Goal: Find specific page/section: Find specific page/section

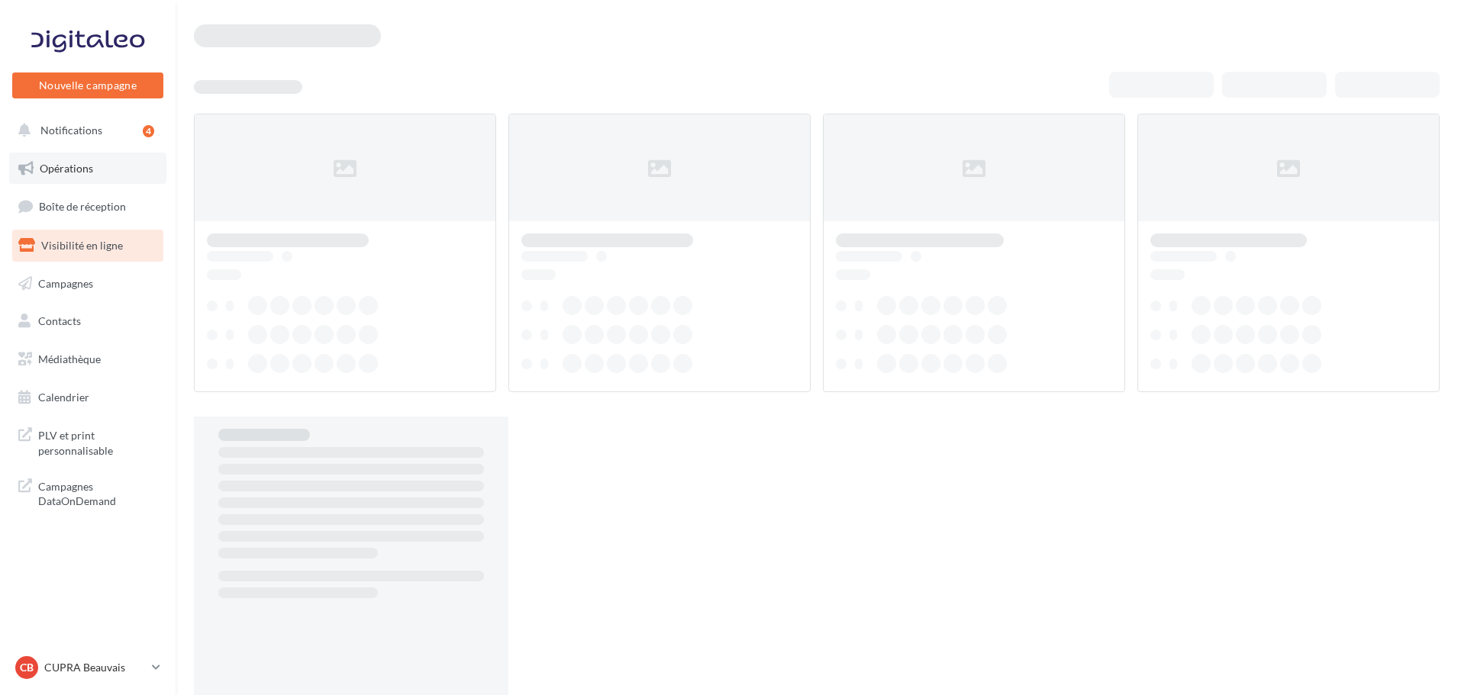
click at [77, 166] on span "Opérations" at bounding box center [66, 168] width 53 height 13
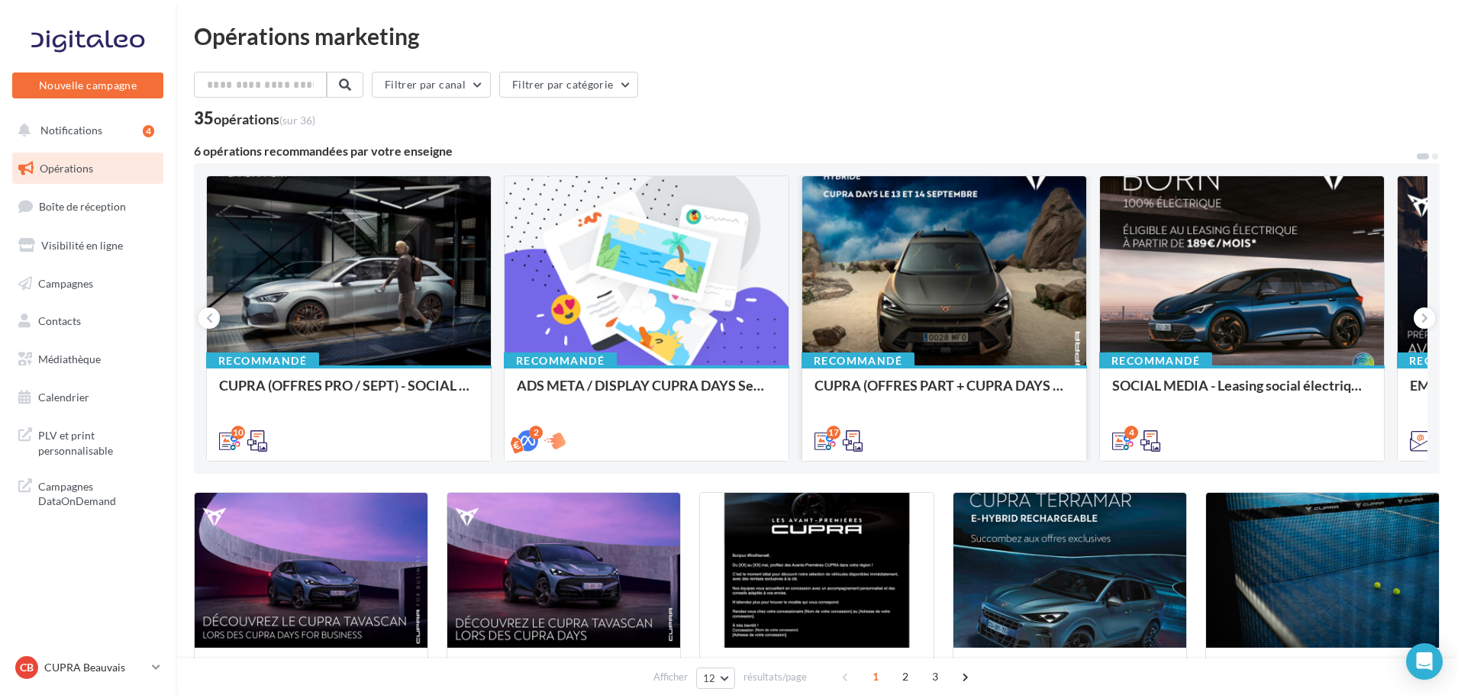
click at [964, 286] on div at bounding box center [944, 271] width 284 height 191
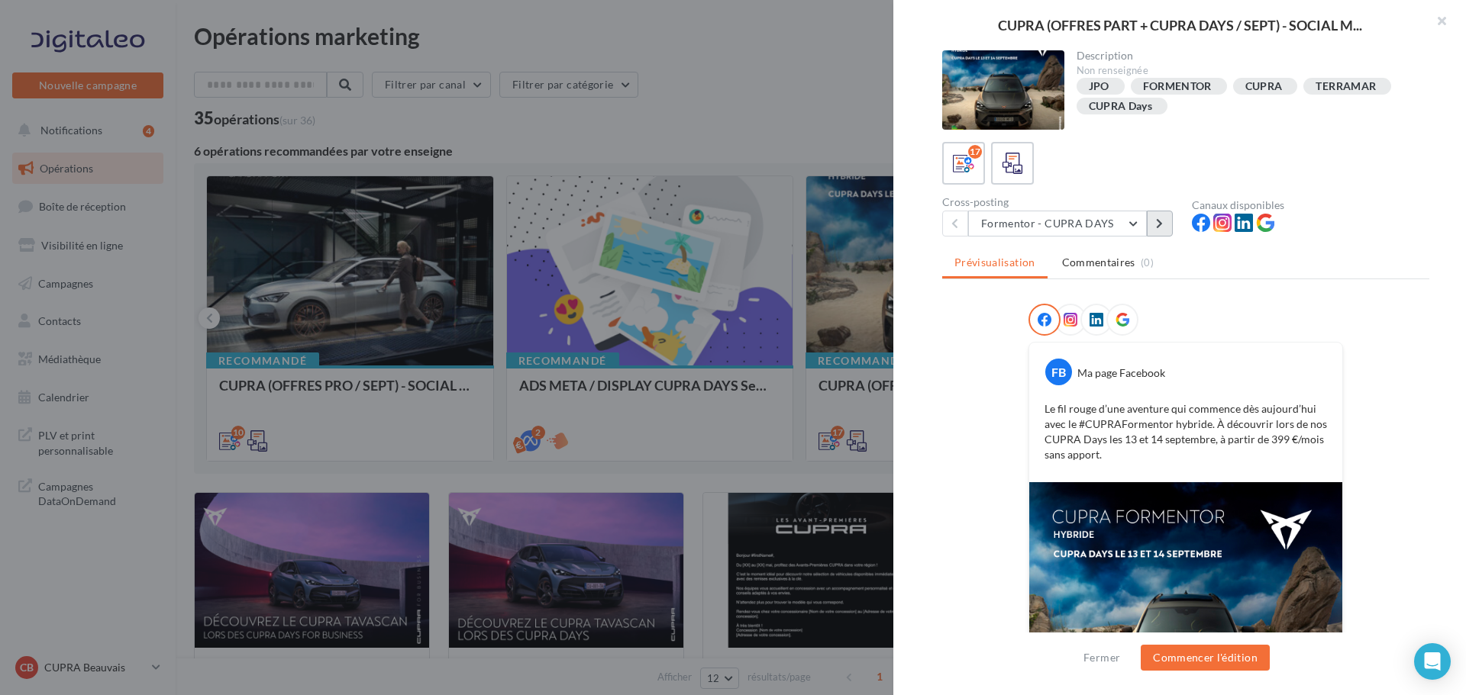
click at [1147, 229] on button at bounding box center [1159, 224] width 26 height 26
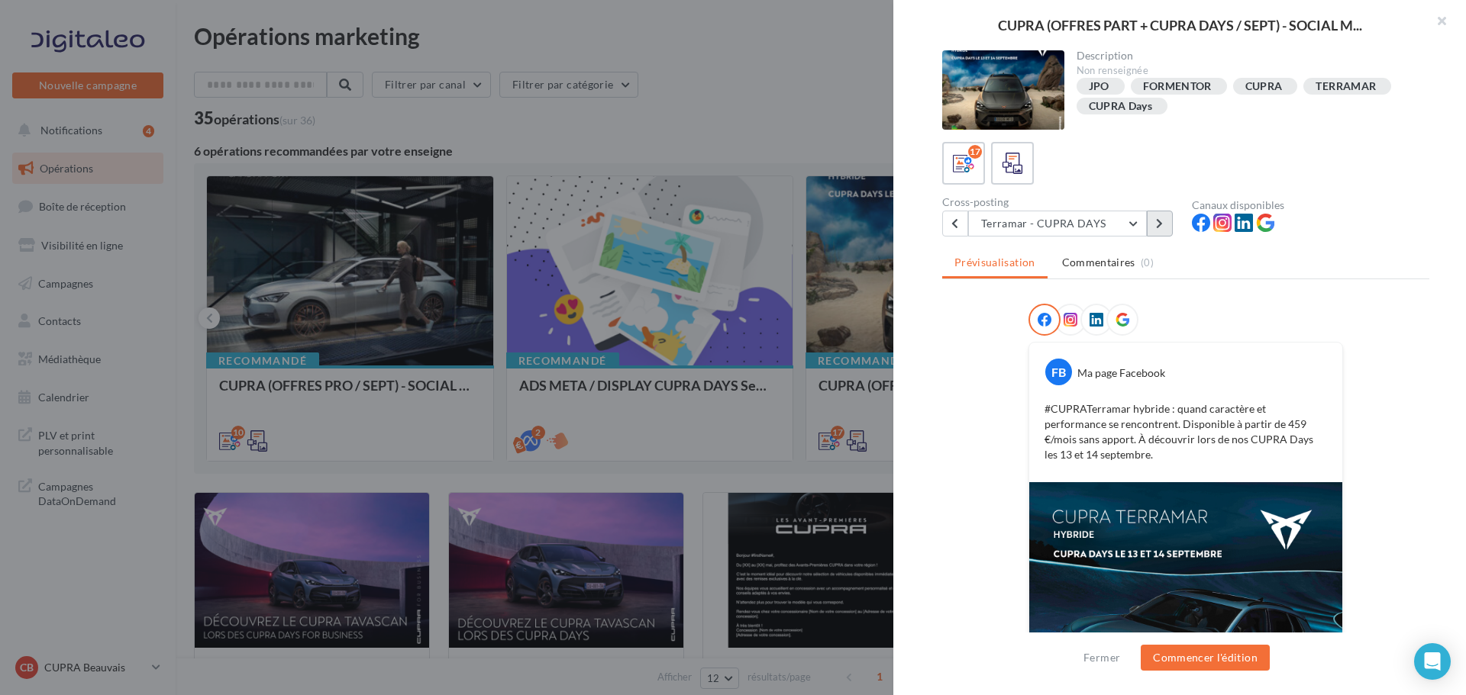
click at [1147, 229] on button at bounding box center [1159, 224] width 26 height 26
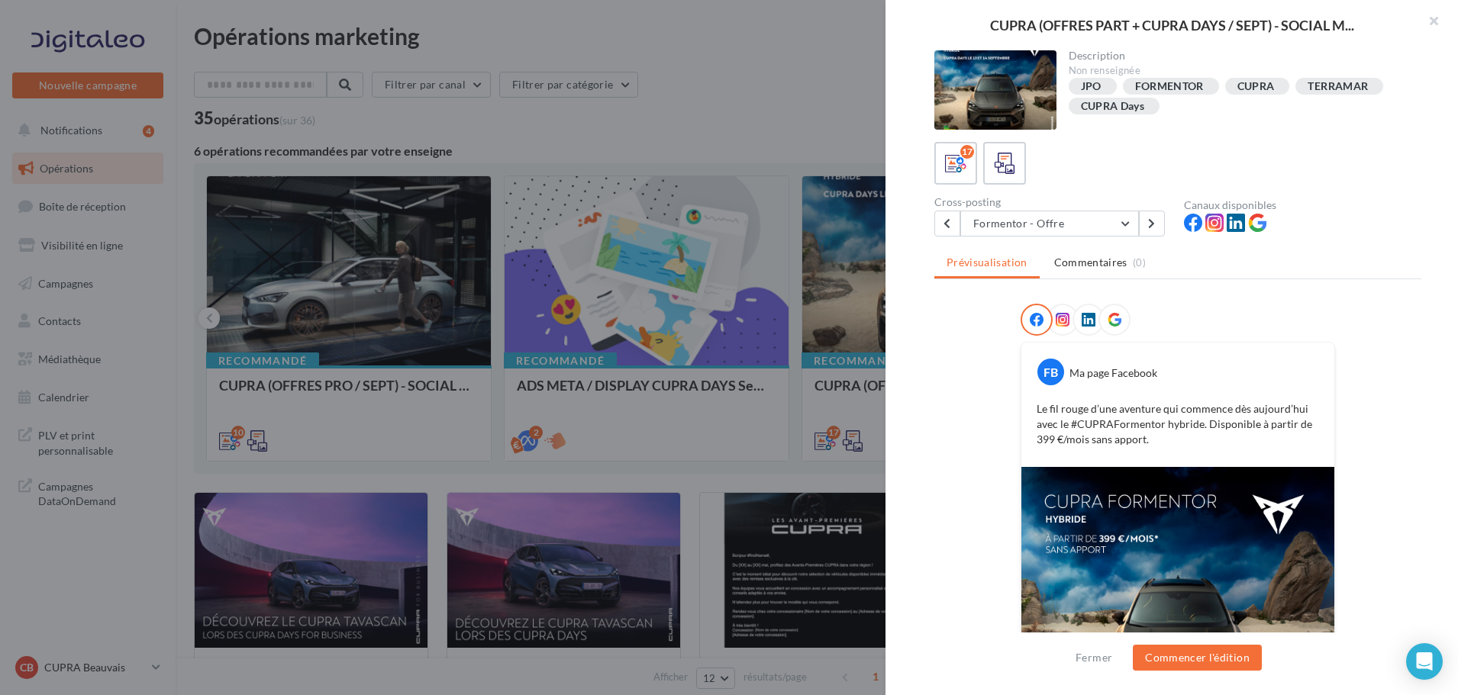
click at [778, 94] on div at bounding box center [729, 347] width 1458 height 695
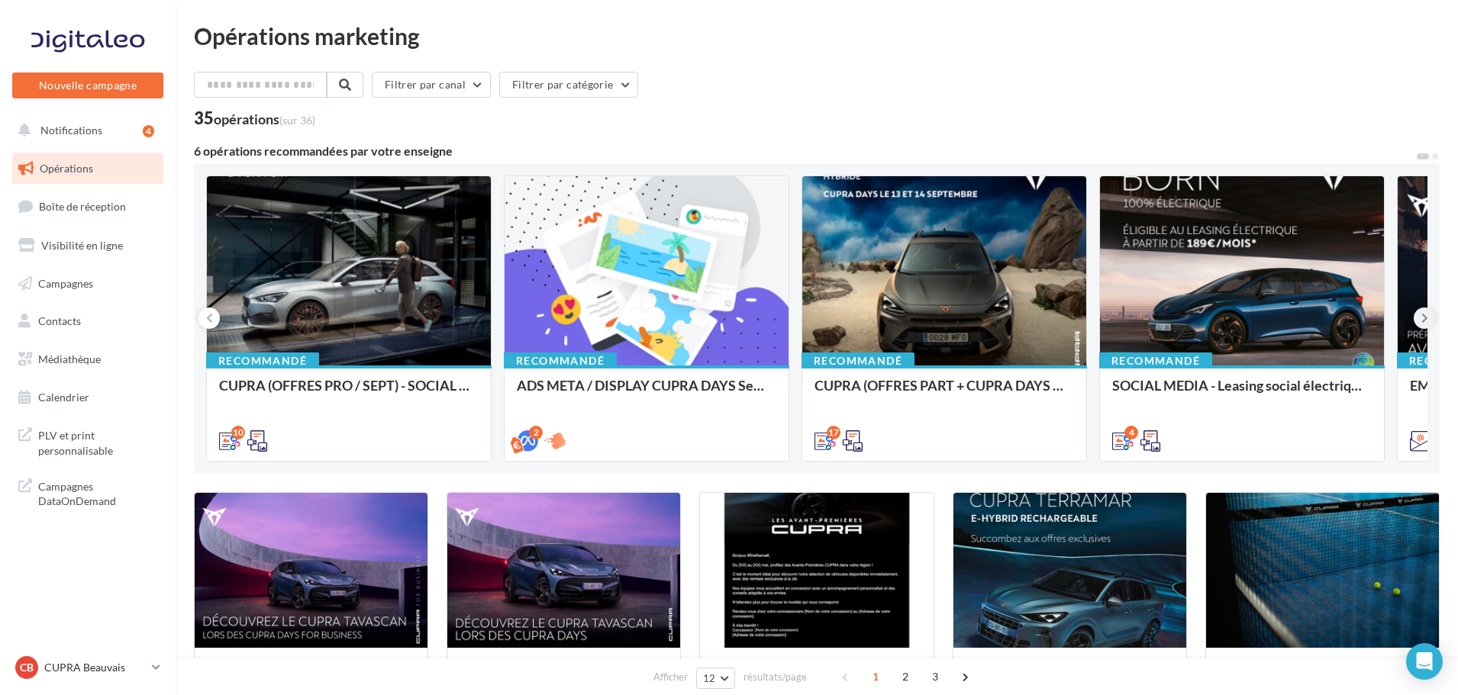
click at [1423, 327] on button at bounding box center [1424, 318] width 21 height 21
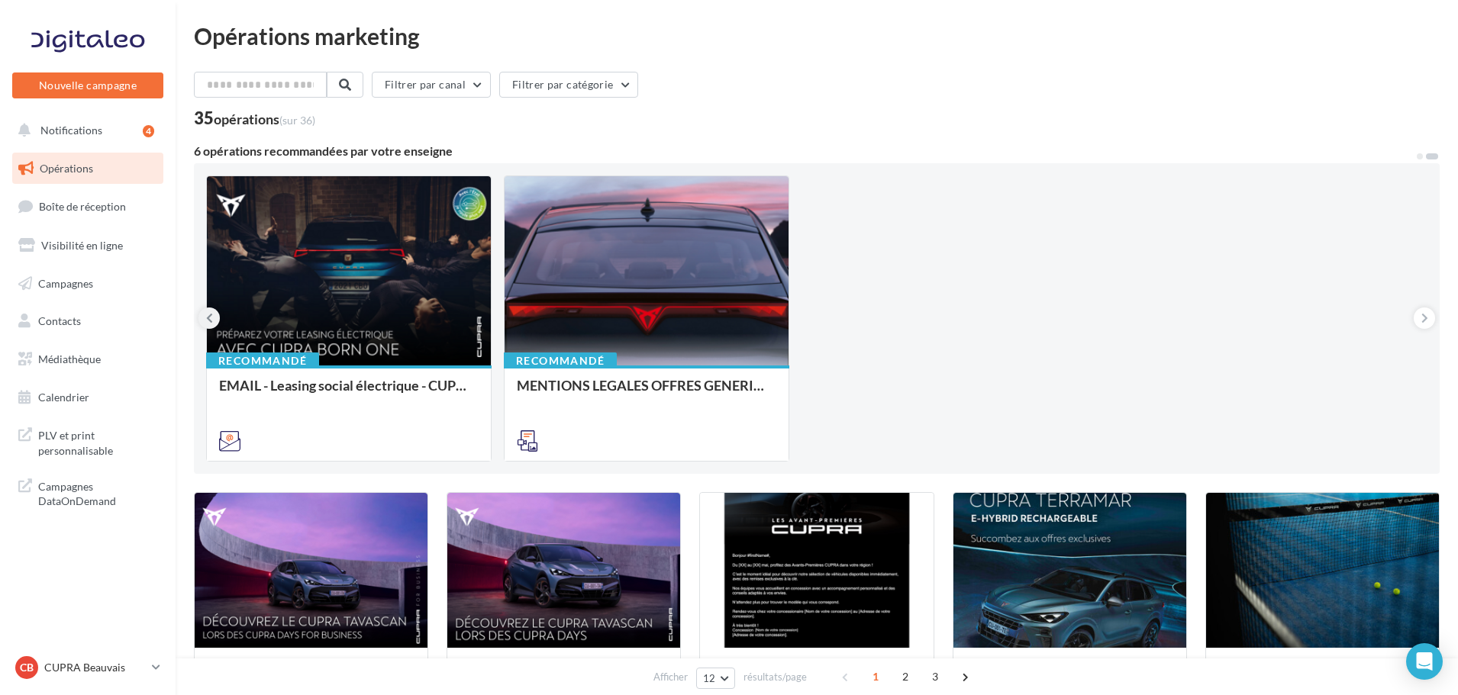
click at [211, 321] on icon at bounding box center [209, 318] width 7 height 15
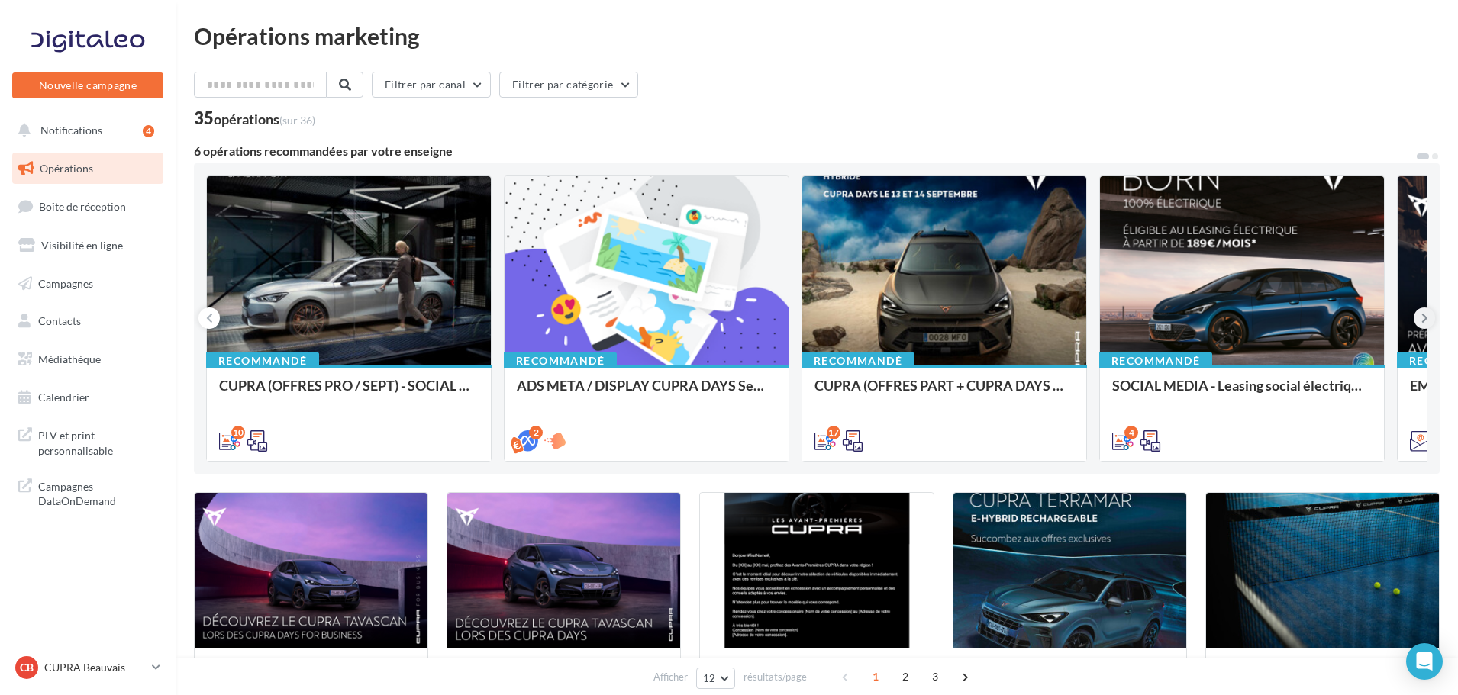
click at [1421, 314] on icon at bounding box center [1424, 318] width 7 height 15
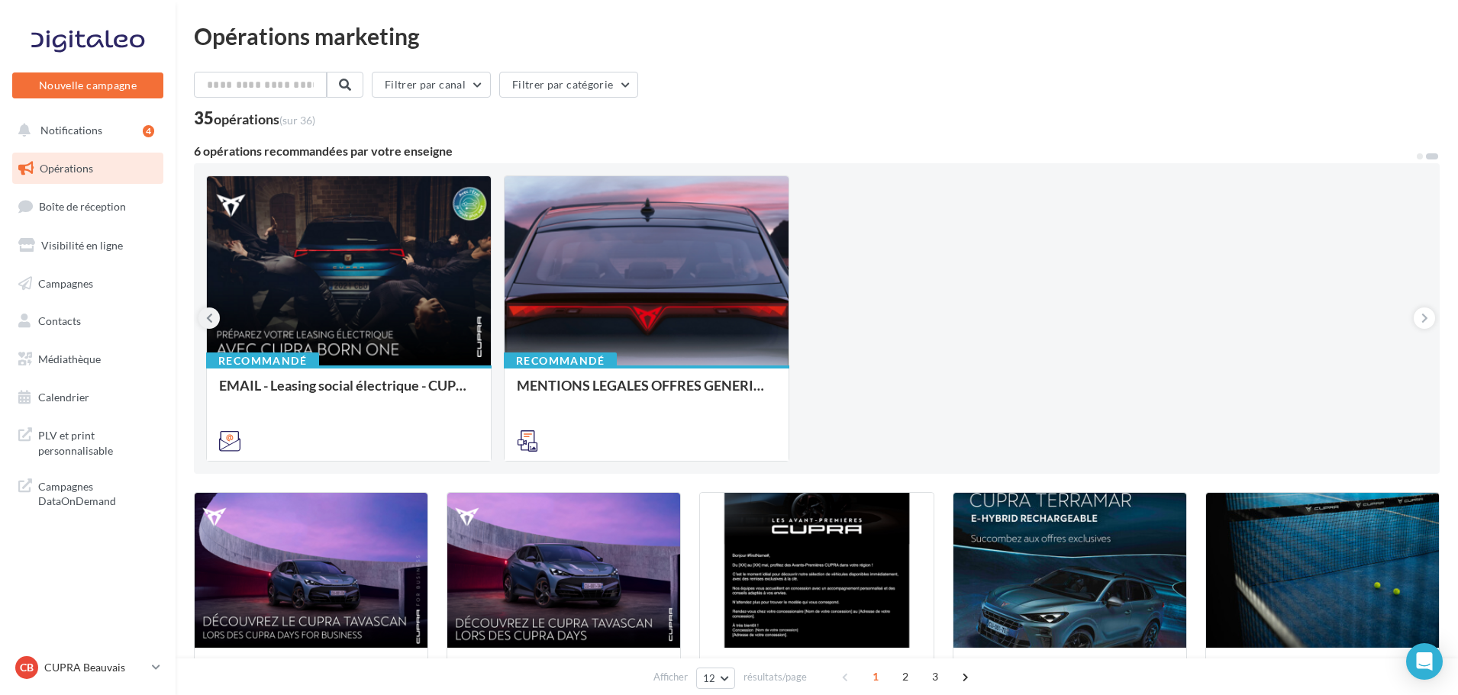
click at [203, 322] on button at bounding box center [208, 318] width 21 height 21
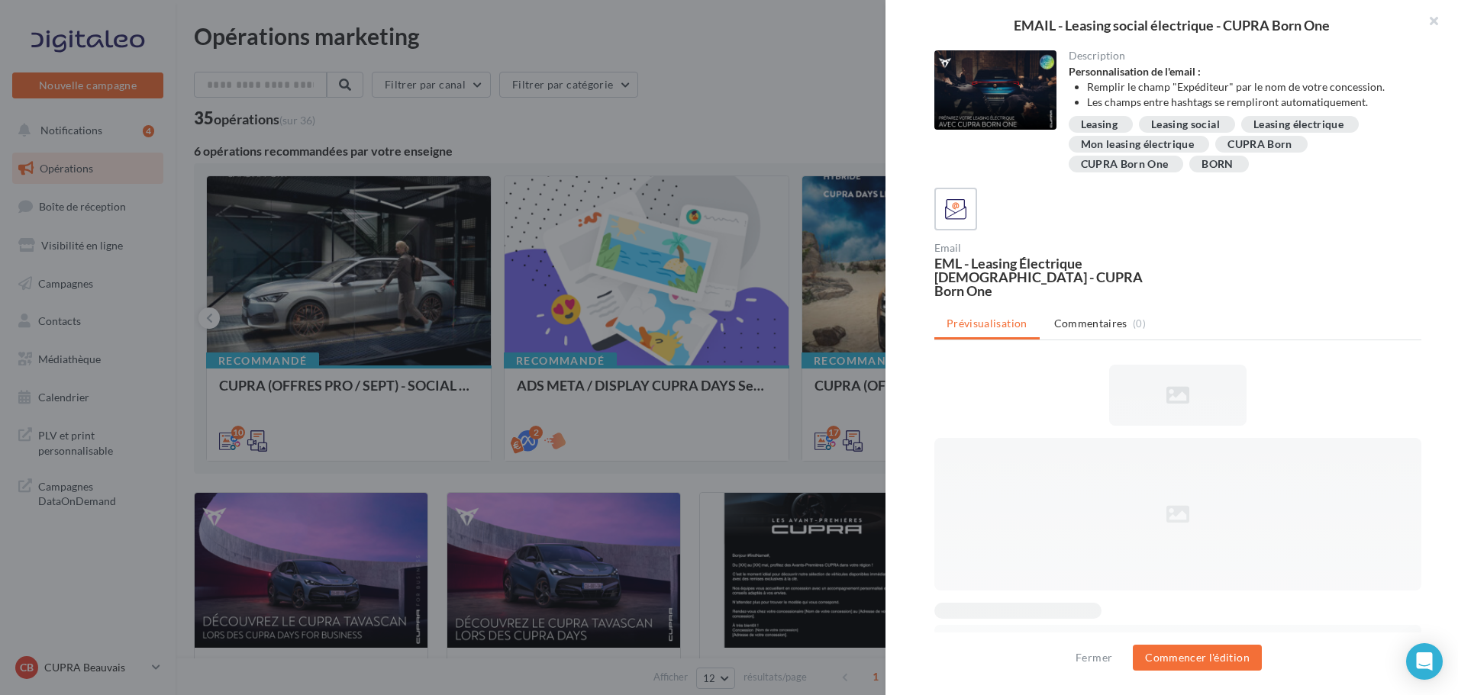
click at [755, 101] on div at bounding box center [729, 347] width 1458 height 695
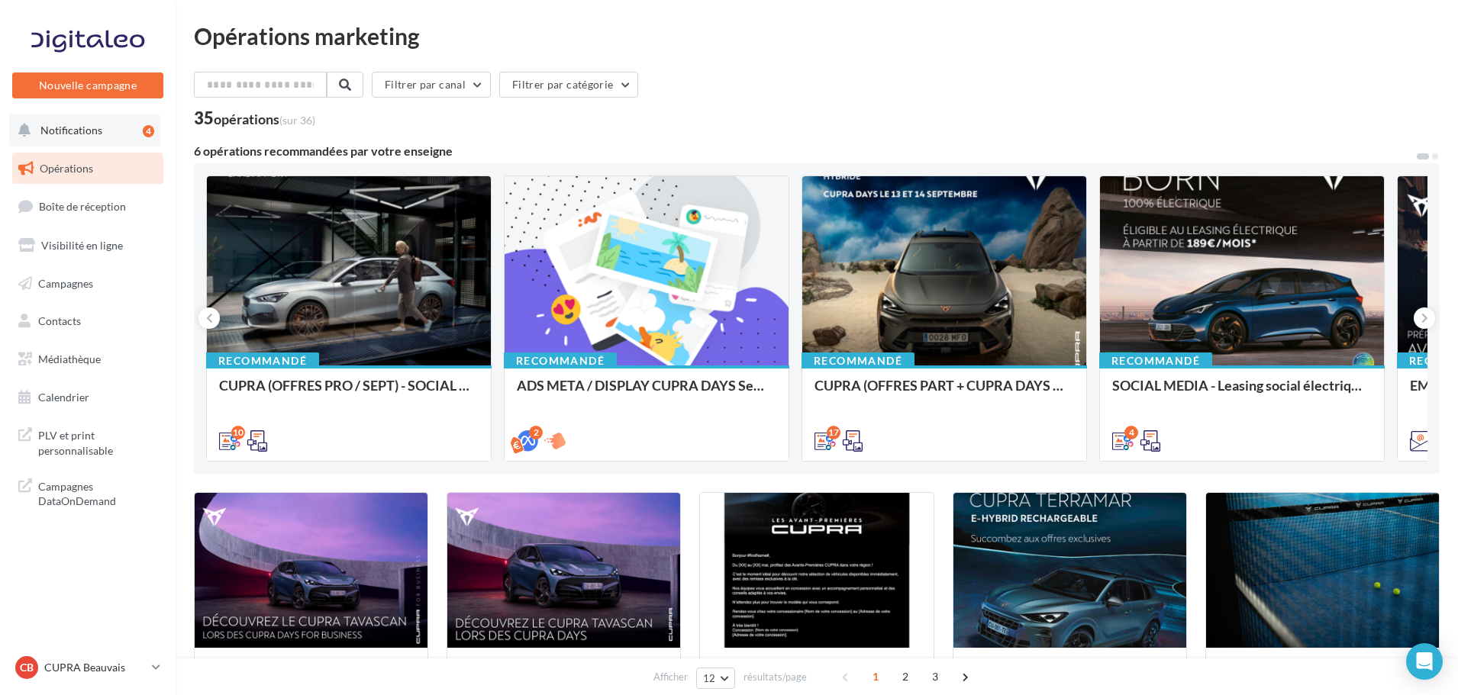
click at [140, 133] on button "Notifications 4" at bounding box center [84, 130] width 151 height 32
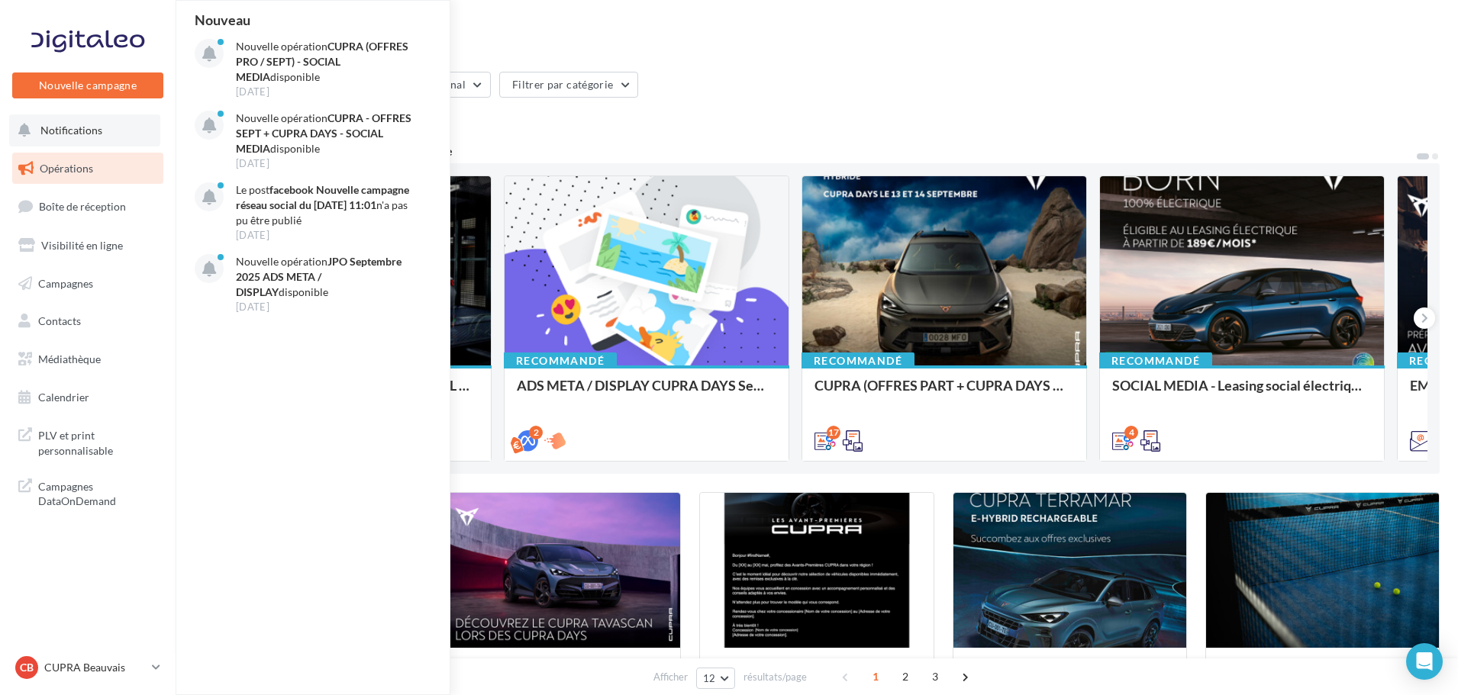
click at [89, 124] on span "Notifications" at bounding box center [71, 130] width 62 height 13
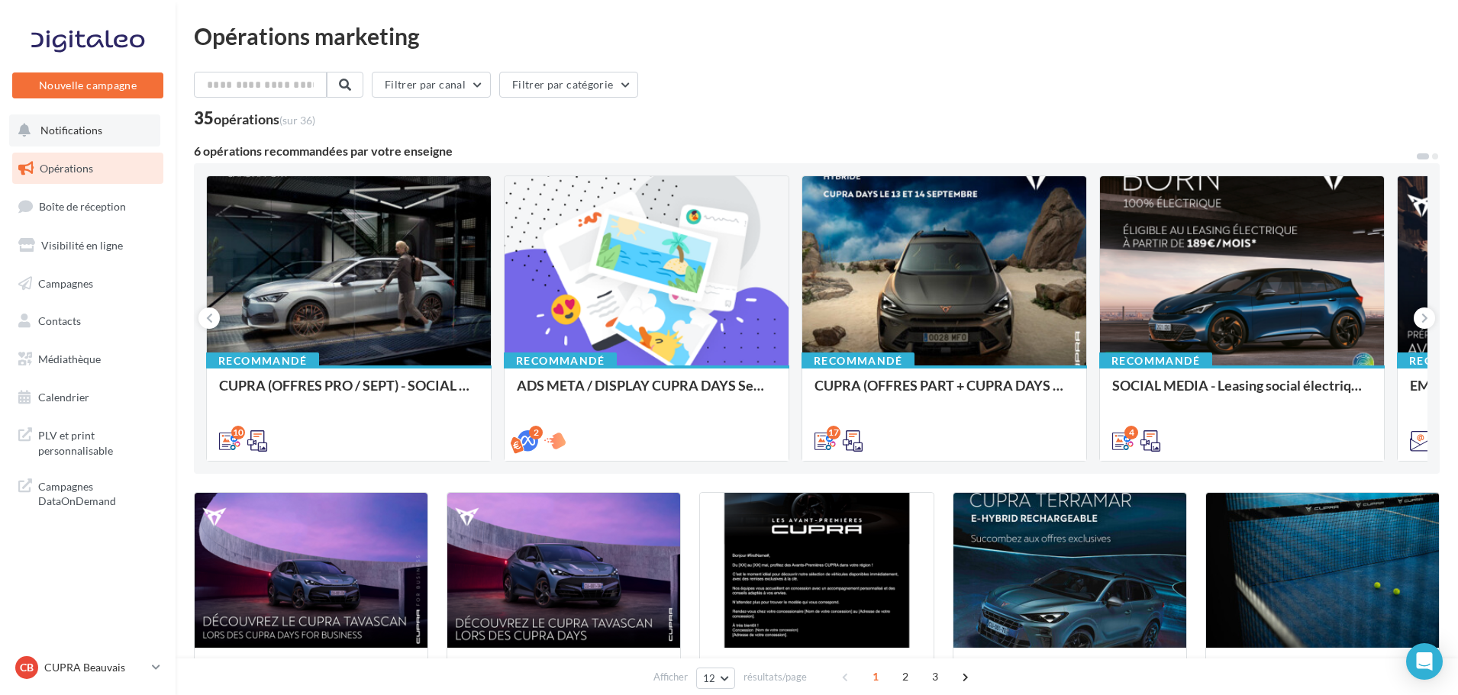
click at [41, 131] on span "Notifications" at bounding box center [71, 130] width 62 height 13
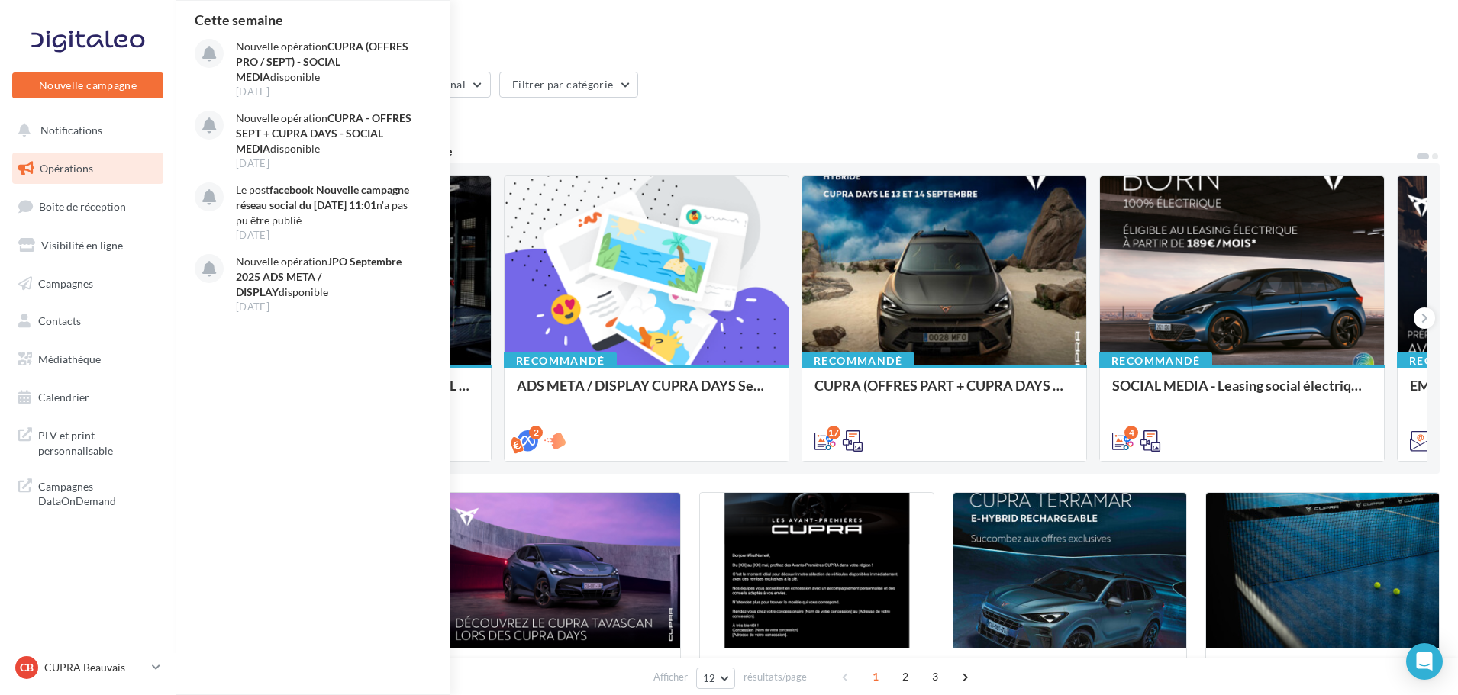
click at [54, 165] on span "Opérations" at bounding box center [66, 168] width 53 height 13
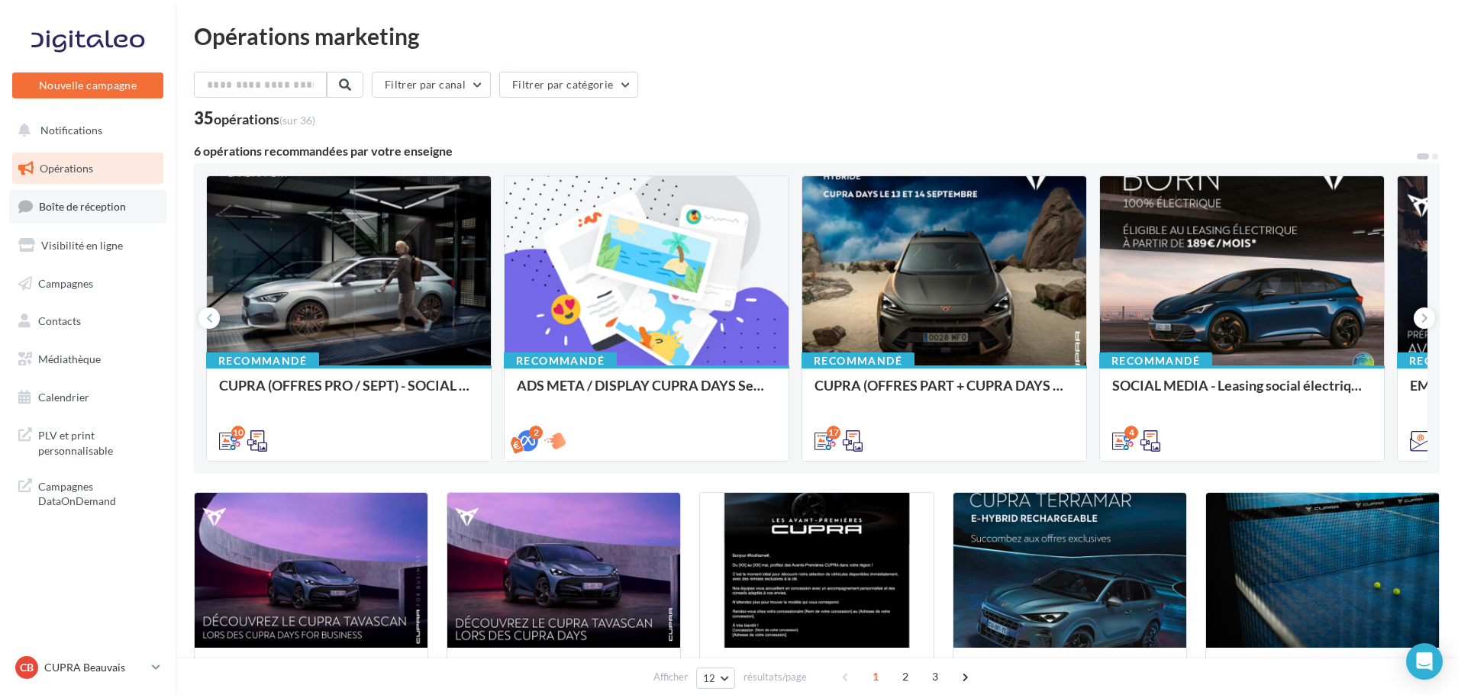
click at [63, 196] on link "Boîte de réception" at bounding box center [87, 206] width 157 height 33
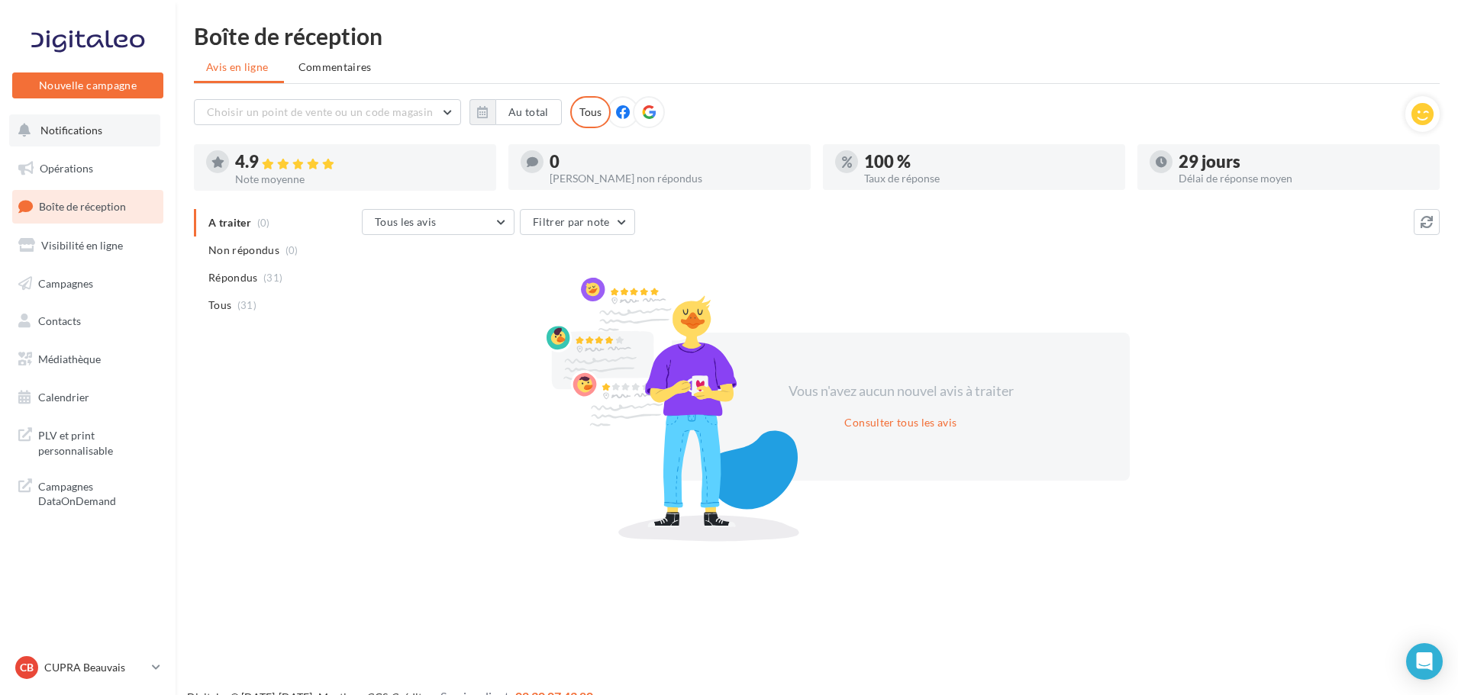
click at [70, 124] on span "Notifications" at bounding box center [71, 130] width 62 height 13
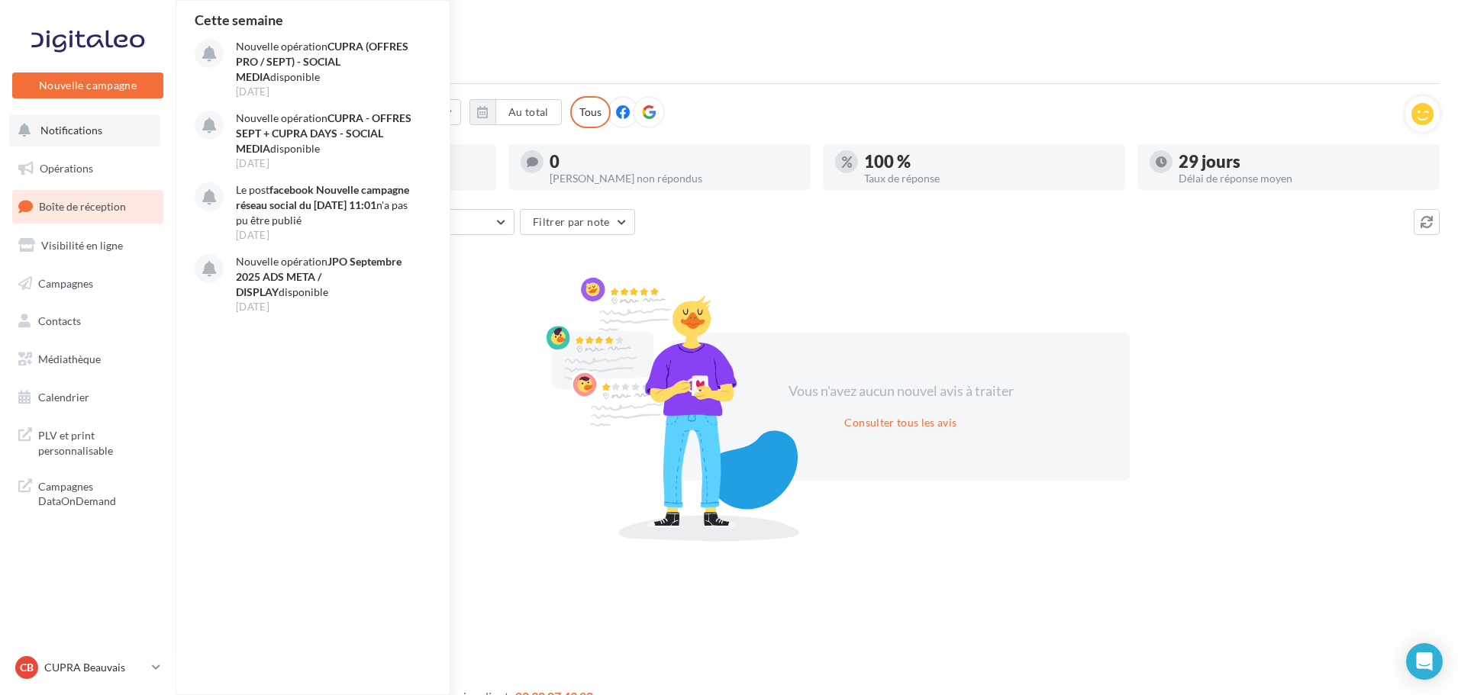
click at [70, 124] on span "Notifications" at bounding box center [71, 130] width 62 height 13
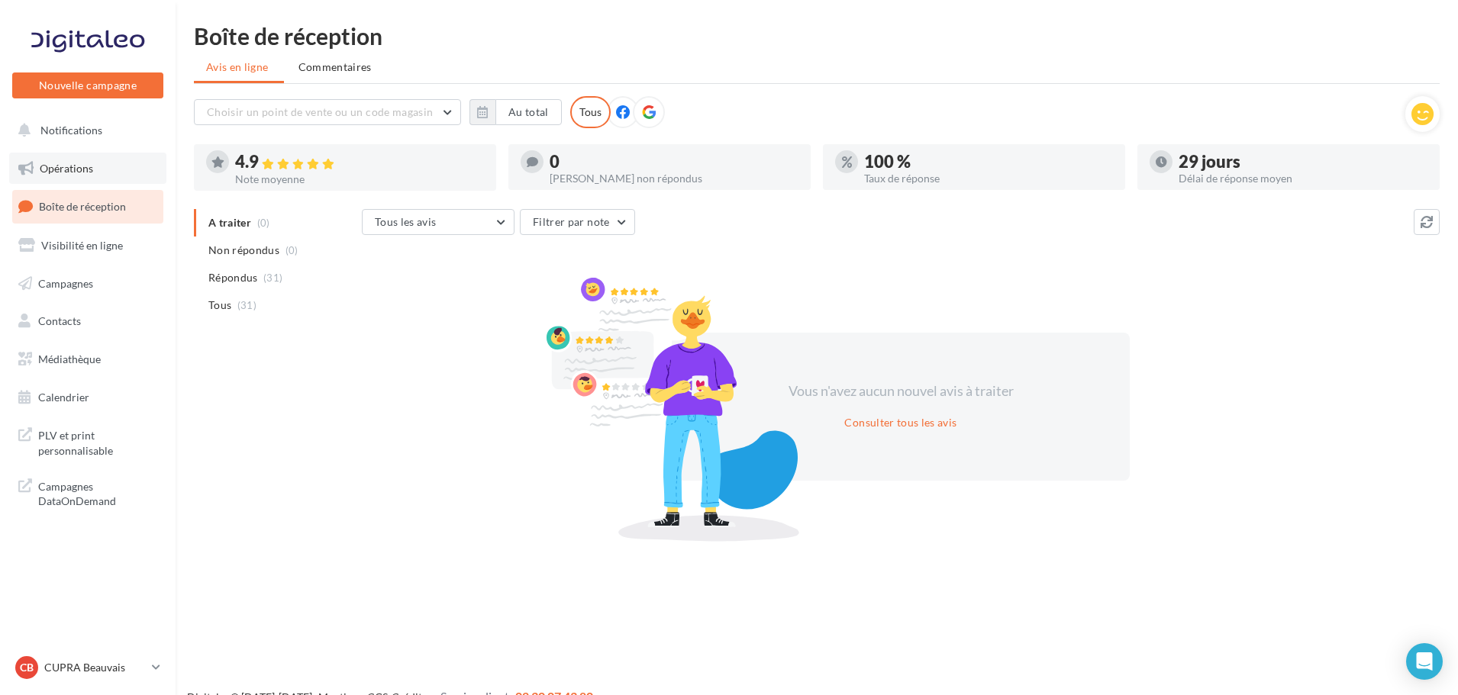
click at [76, 169] on span "Opérations" at bounding box center [66, 168] width 53 height 13
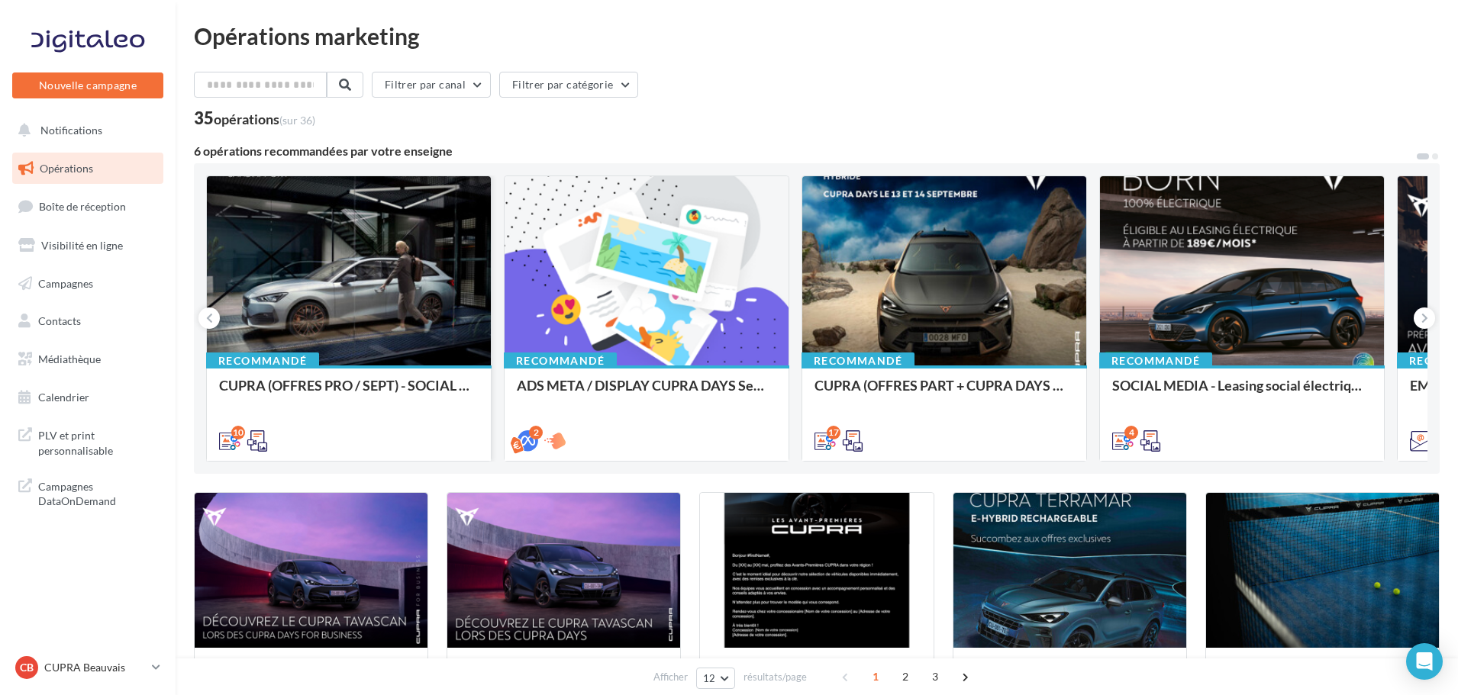
click at [370, 301] on div at bounding box center [349, 271] width 284 height 191
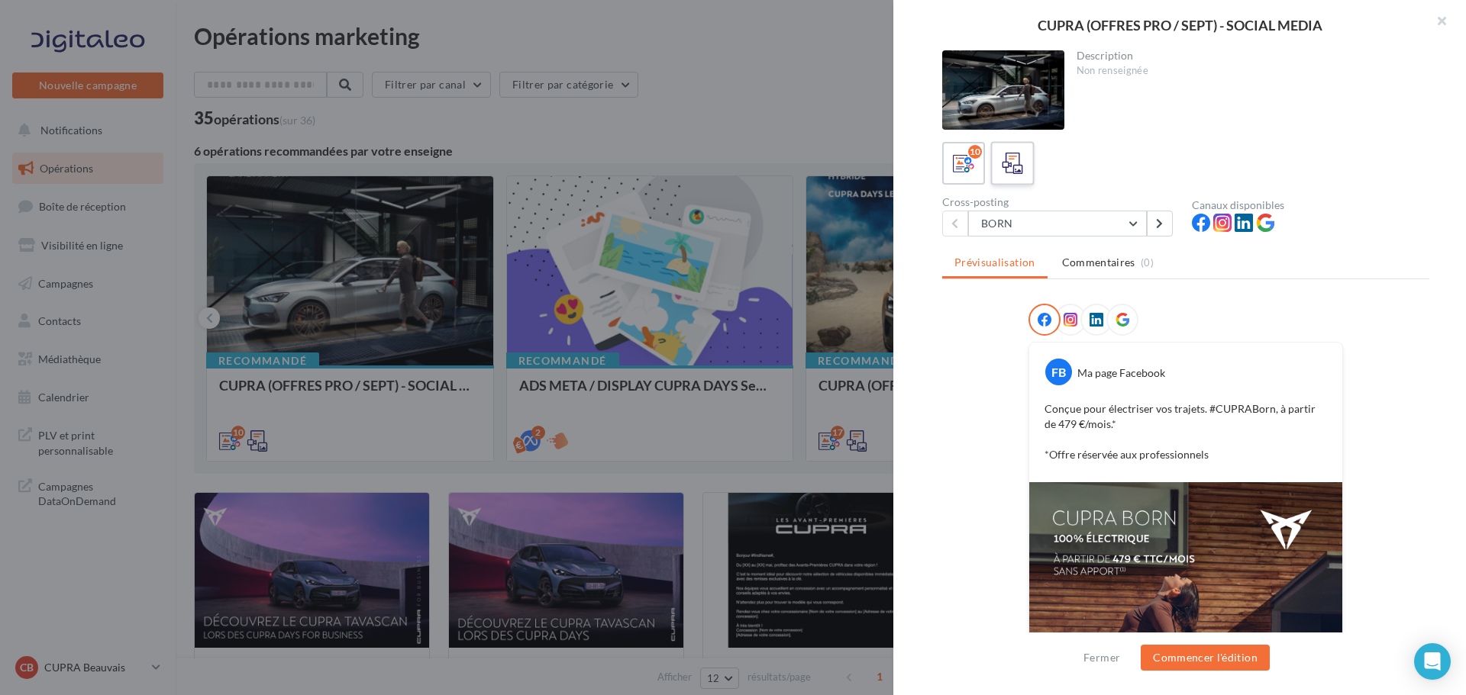
click at [1018, 163] on icon at bounding box center [1012, 164] width 22 height 22
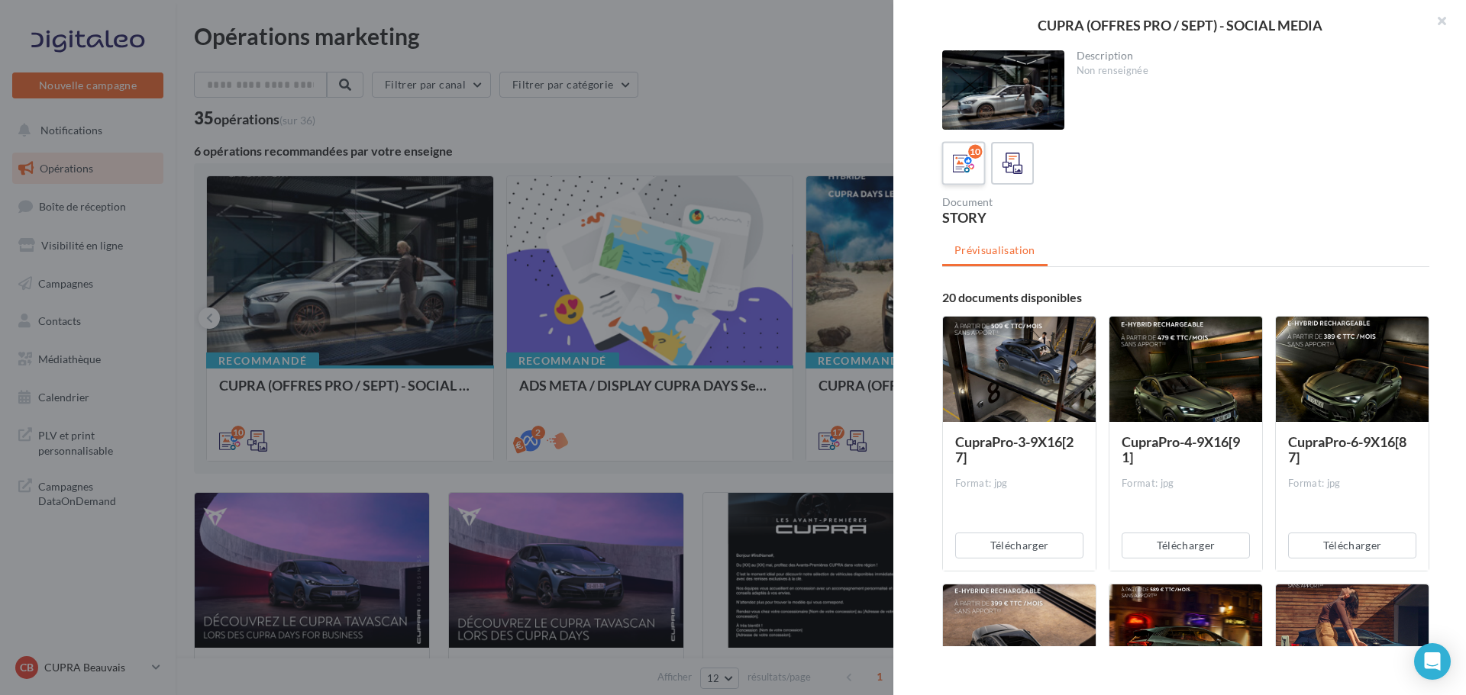
click at [969, 161] on icon at bounding box center [964, 164] width 22 height 22
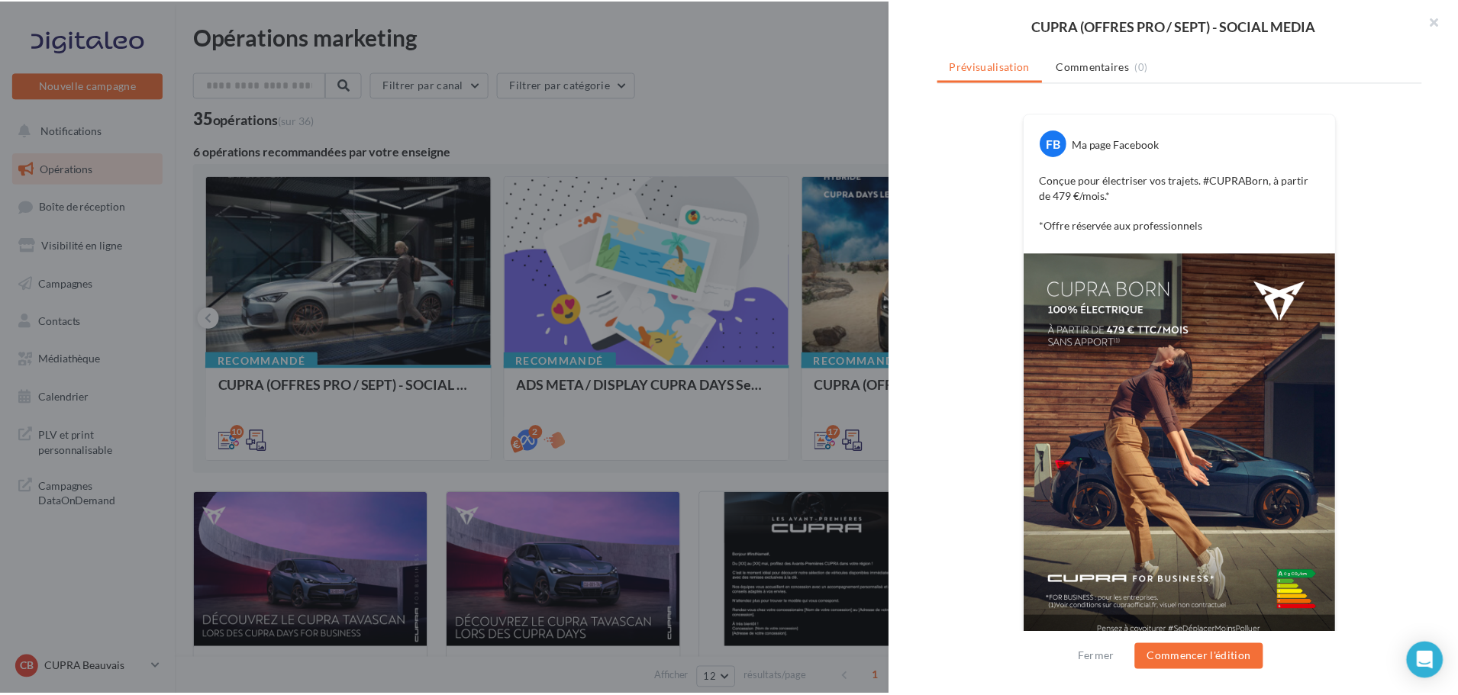
scroll to position [205, 0]
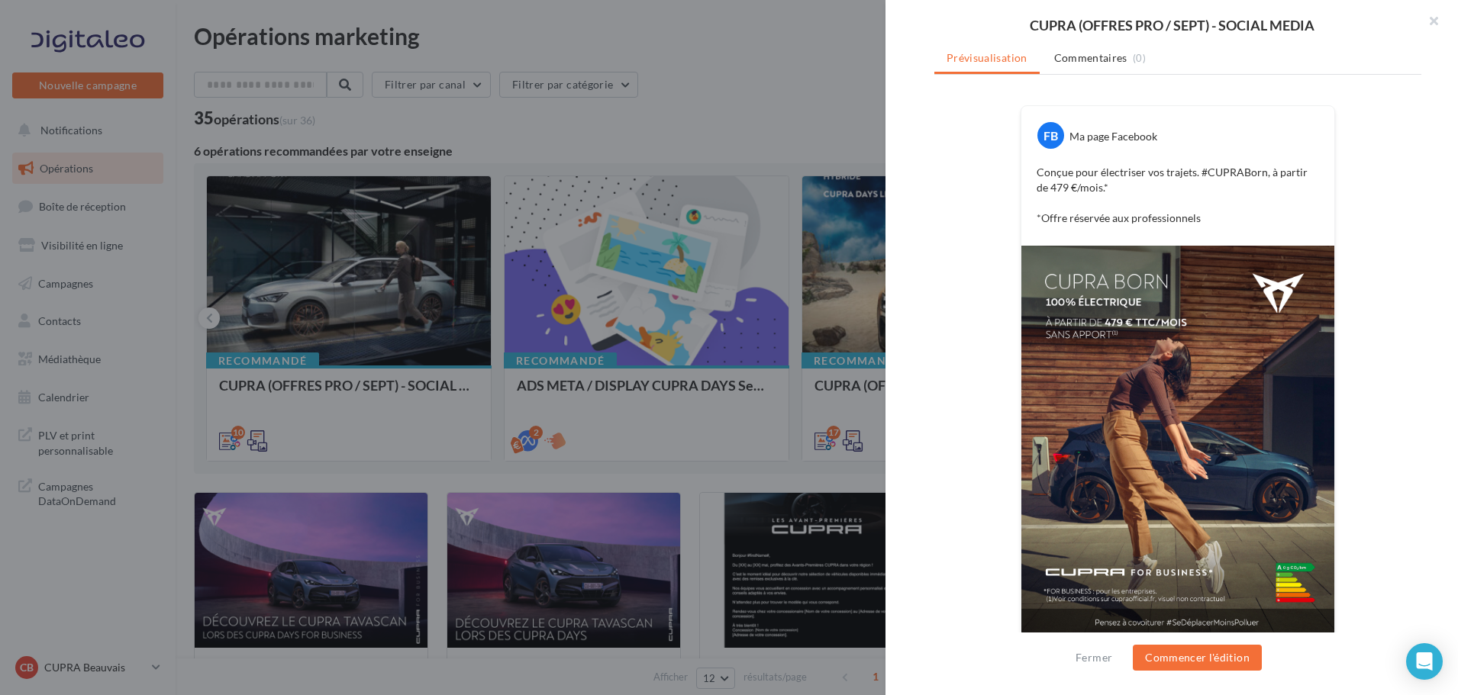
click at [726, 71] on div at bounding box center [729, 347] width 1458 height 695
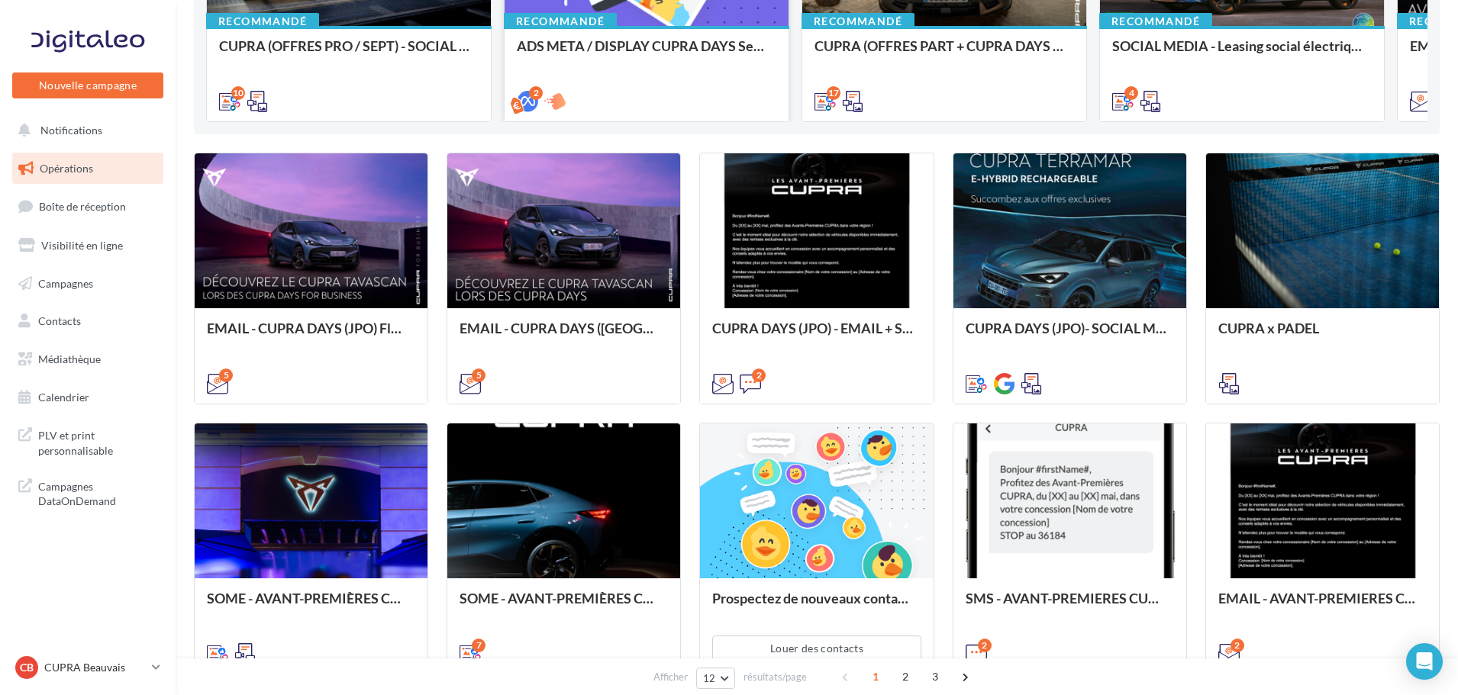
scroll to position [341, 0]
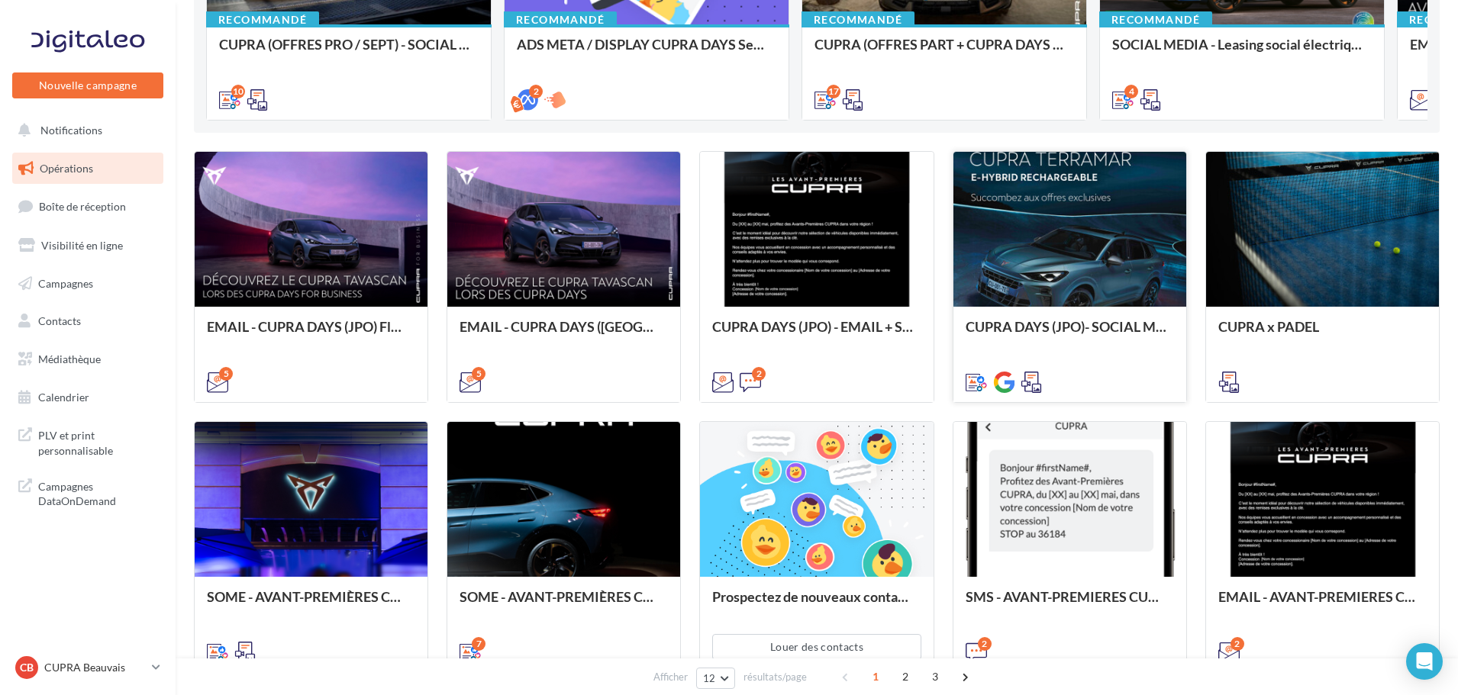
click at [1091, 224] on div at bounding box center [1069, 230] width 233 height 156
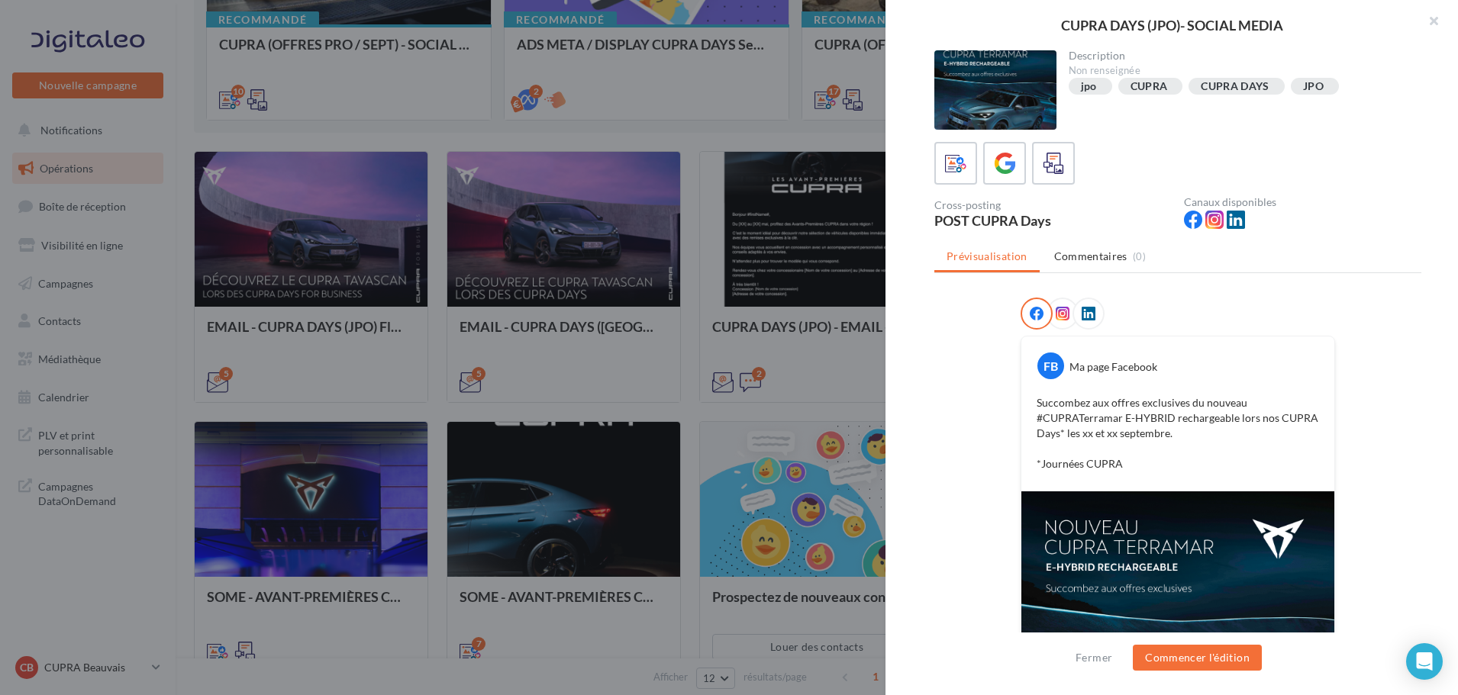
click at [791, 148] on div at bounding box center [729, 347] width 1458 height 695
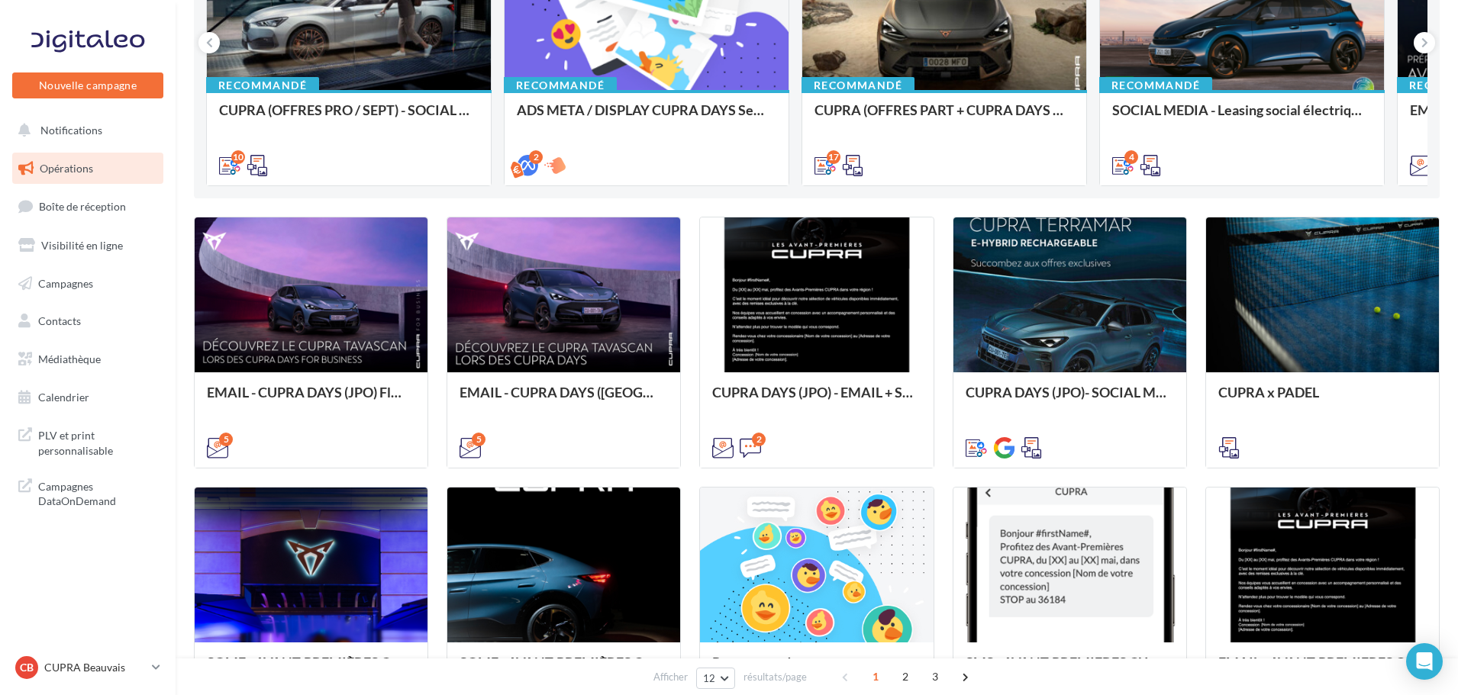
scroll to position [0, 0]
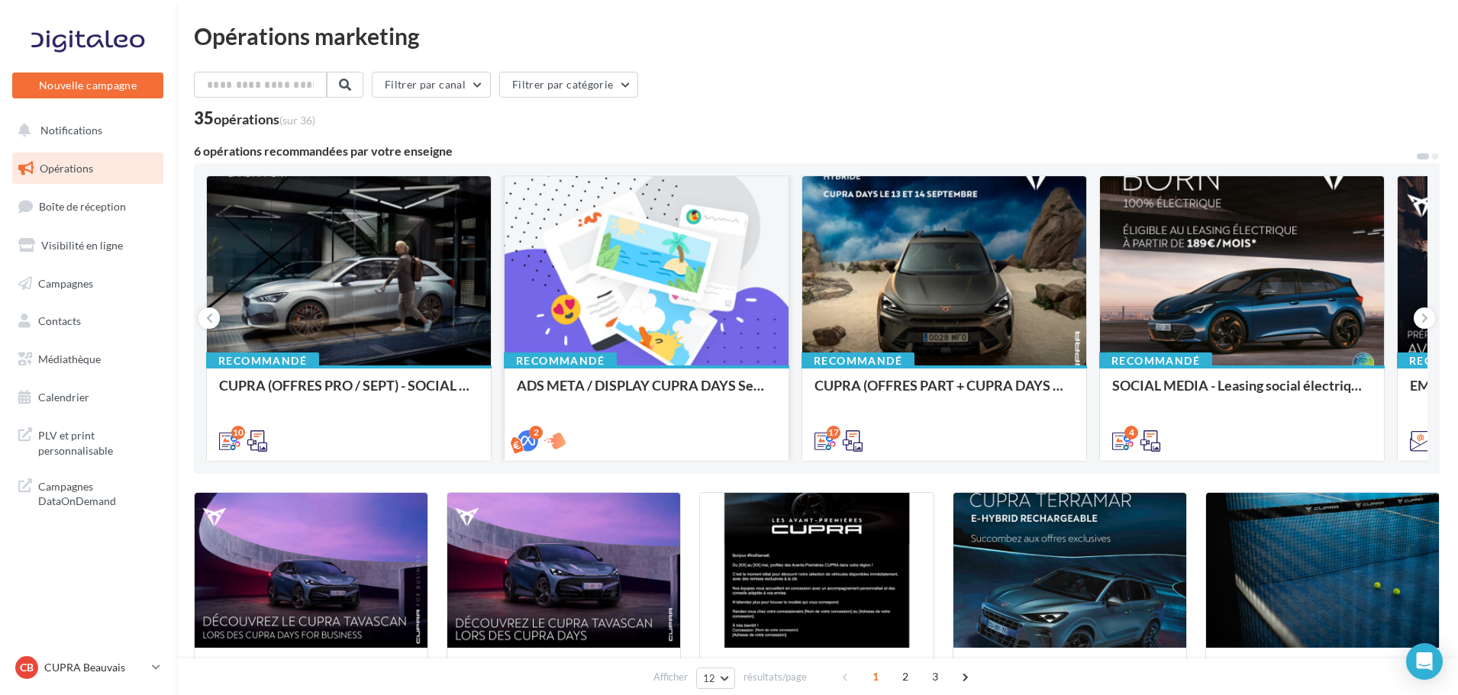
click at [674, 286] on div at bounding box center [647, 271] width 284 height 191
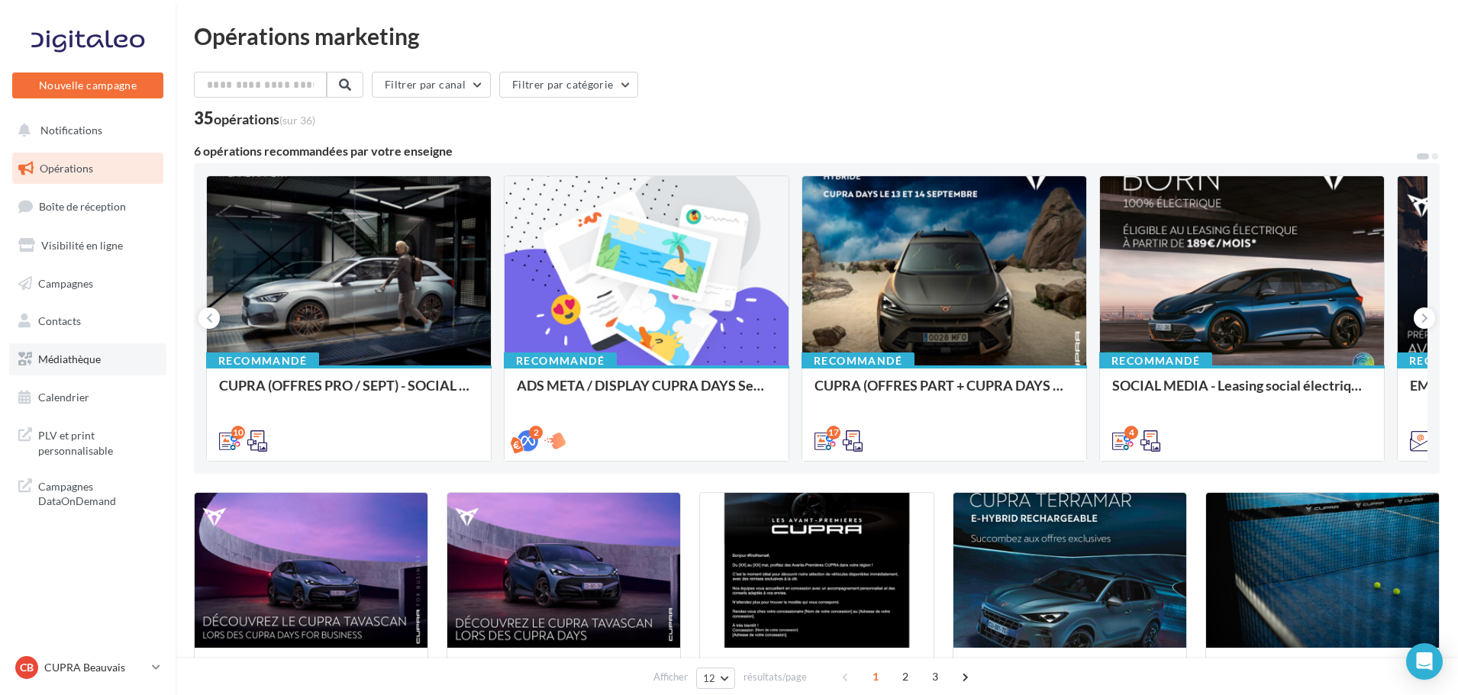
click at [65, 368] on link "Médiathèque" at bounding box center [87, 359] width 157 height 32
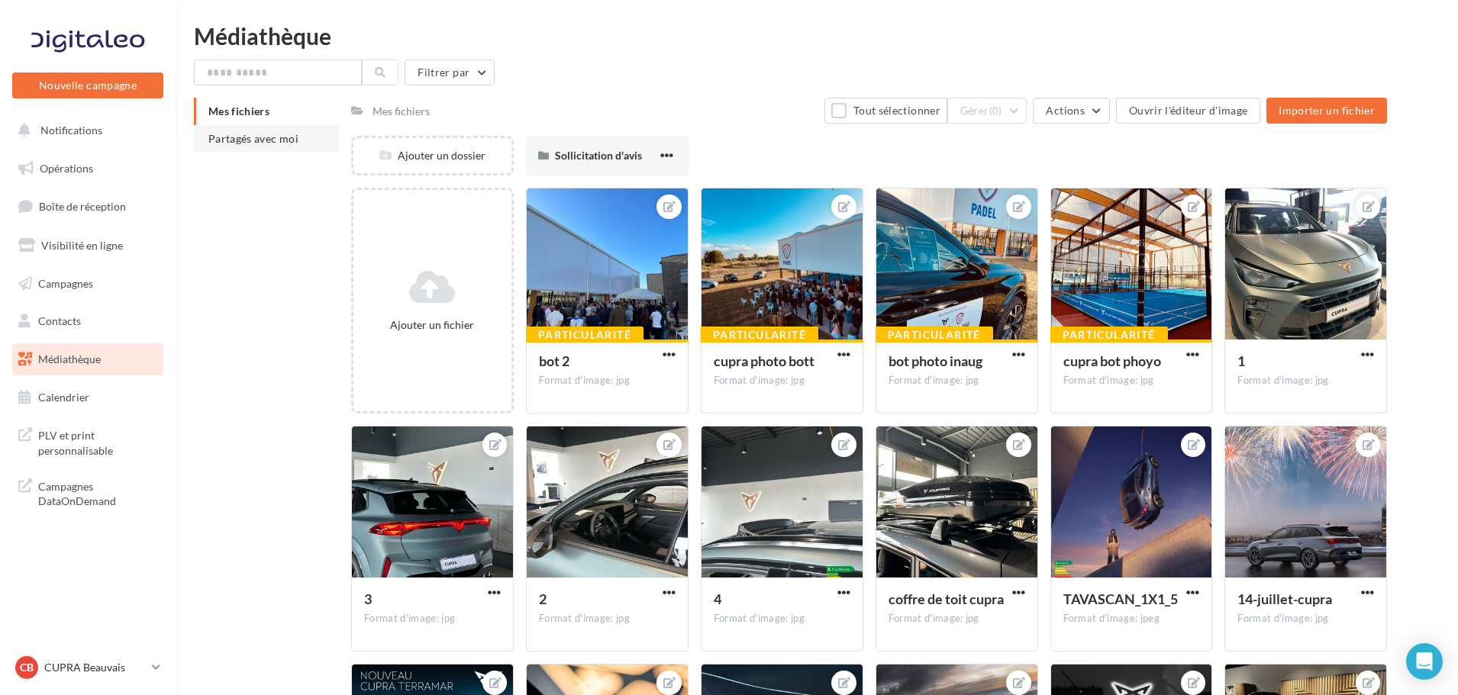
click at [235, 141] on span "Partagés avec moi" at bounding box center [253, 138] width 90 height 13
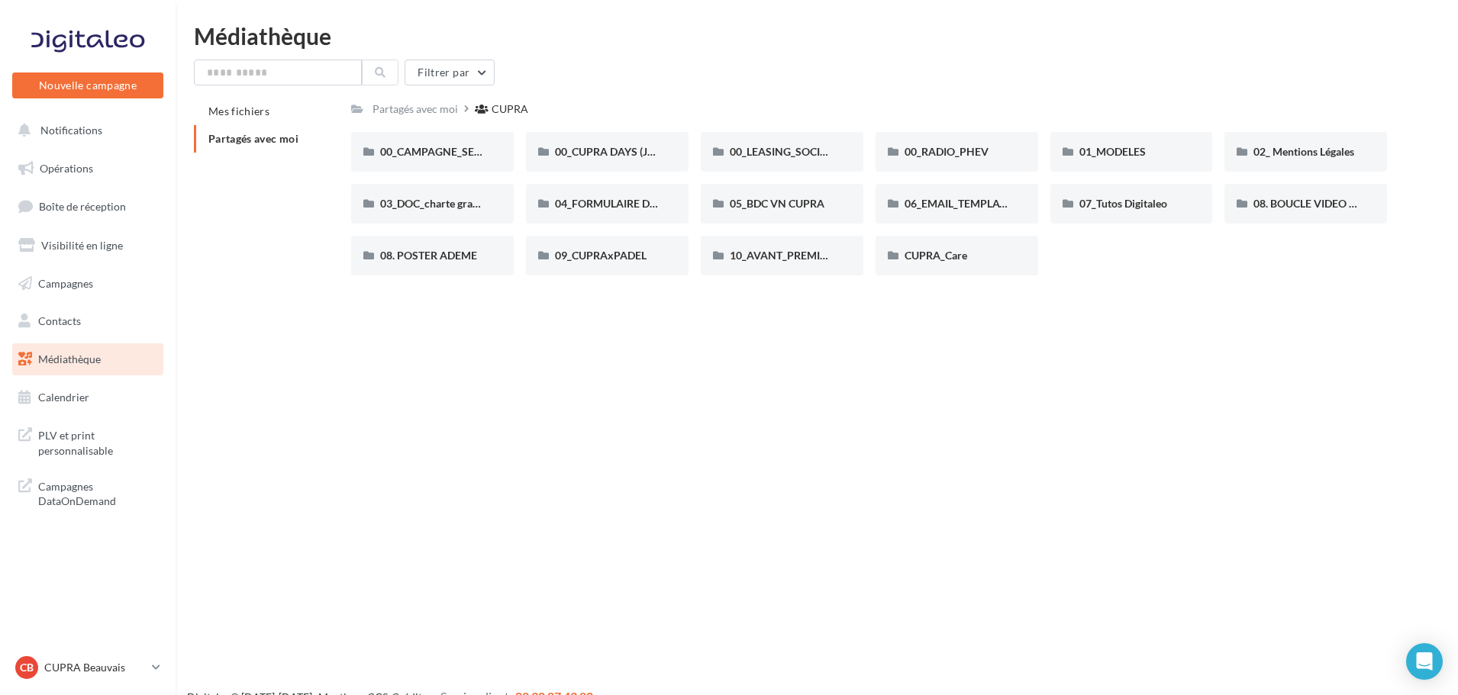
click at [1239, 179] on div "00_CAMPAGNE_SEPTEMBRE 00_CAMPAGNE_SEPTEMBRE 00_CUPRA DAYS (JPO) 00_CUPRA DAYS (…" at bounding box center [875, 210] width 1048 height 156
click at [619, 152] on span "00_CUPRA DAYS (JPO)" at bounding box center [610, 151] width 111 height 13
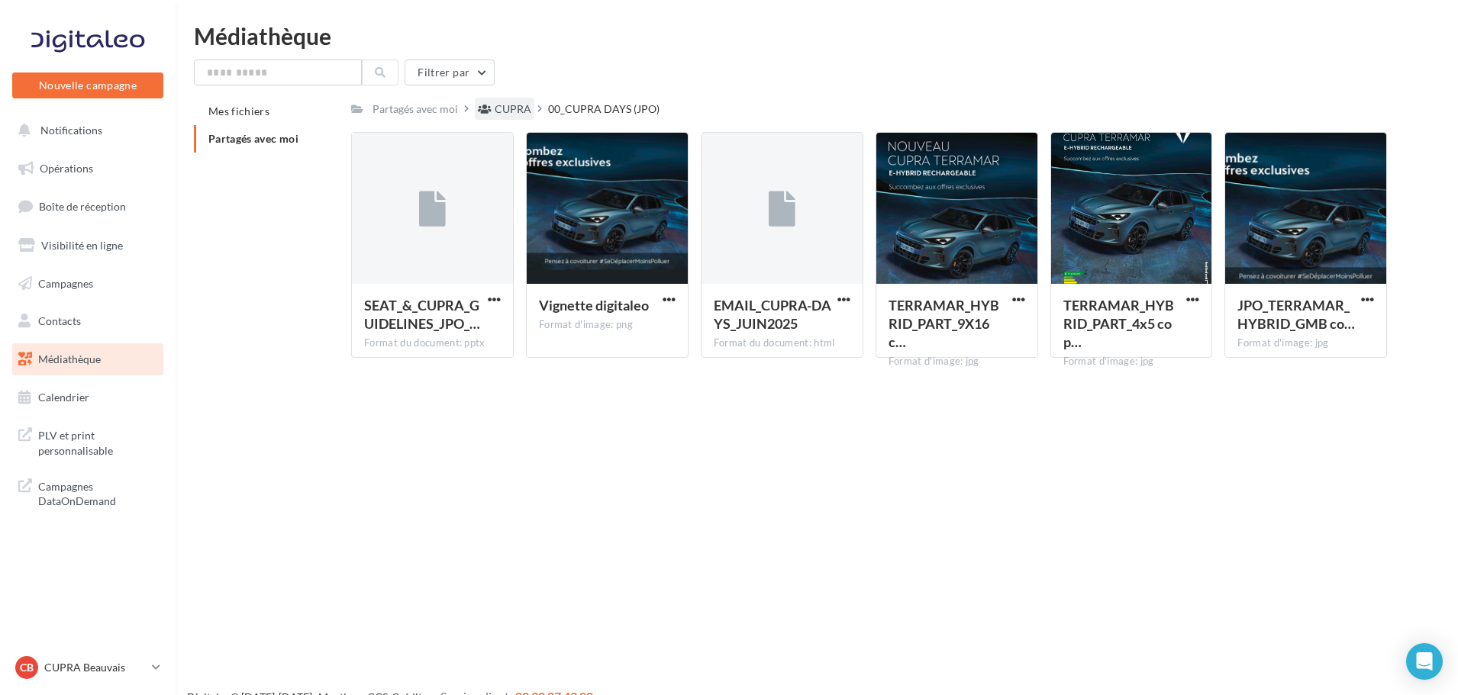
click at [504, 98] on div "CUPRA" at bounding box center [505, 109] width 60 height 22
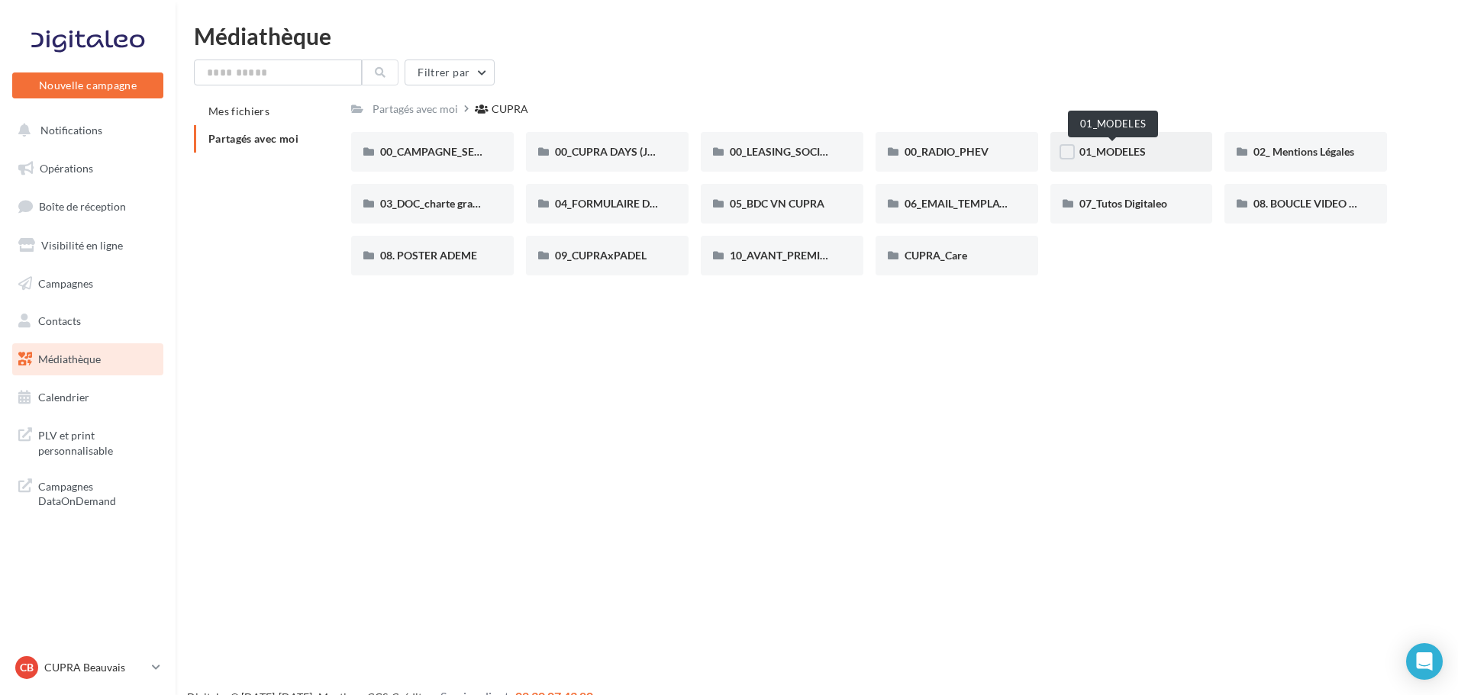
click at [1133, 157] on span "01_MODELES" at bounding box center [1112, 151] width 66 height 13
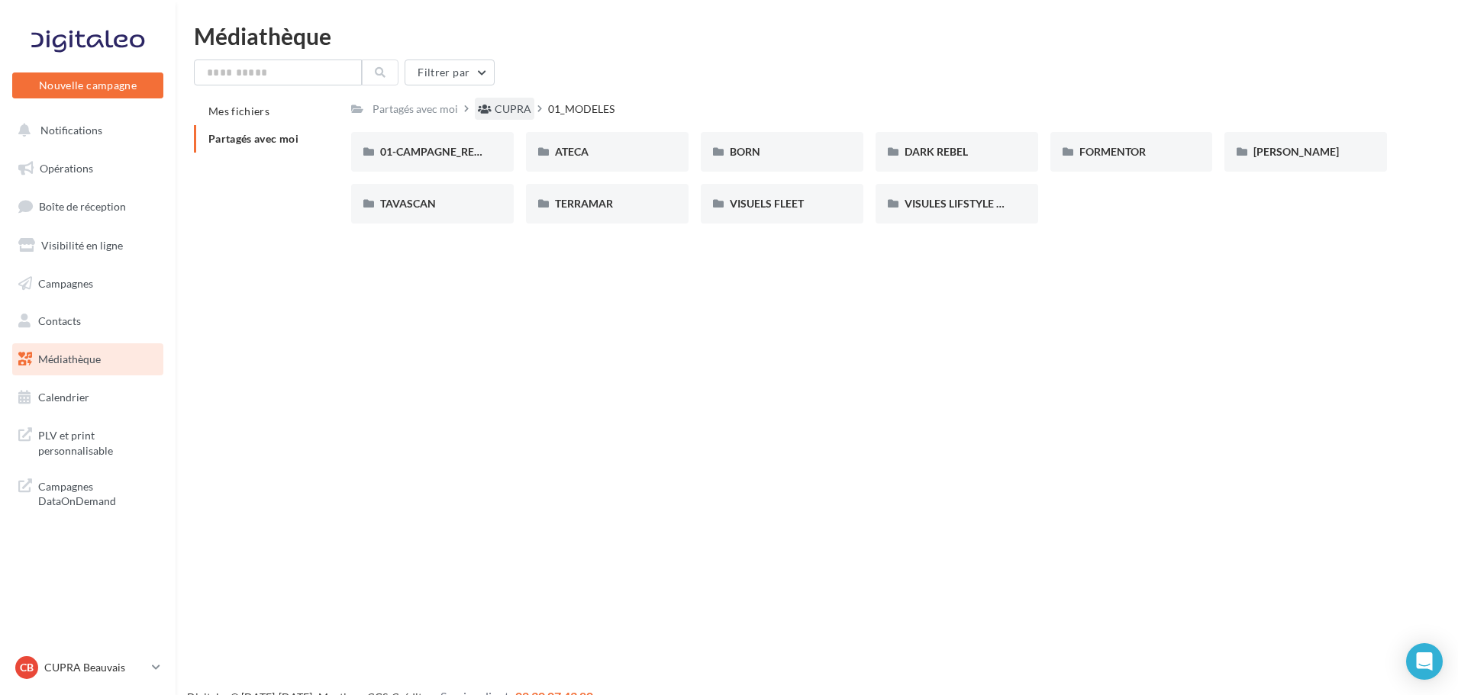
click at [510, 107] on div "CUPRA" at bounding box center [513, 109] width 37 height 15
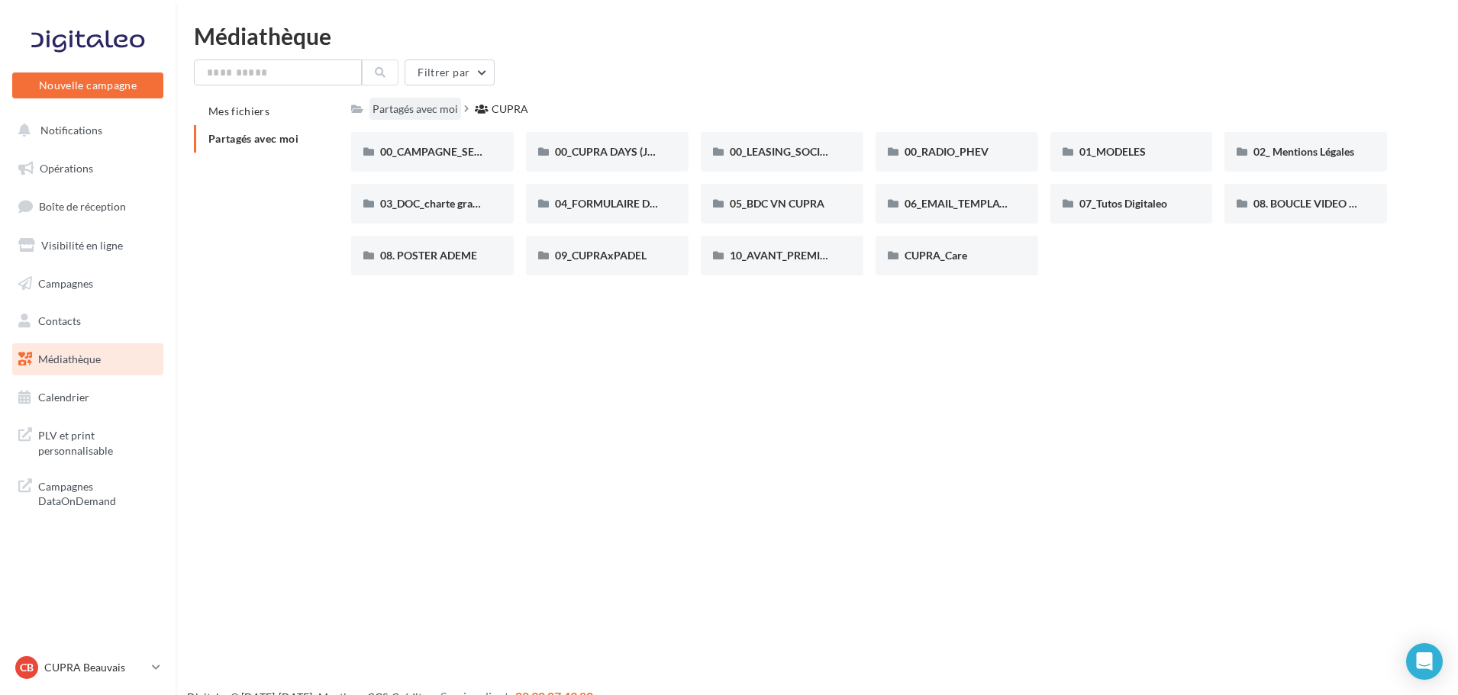
click at [408, 110] on div "Partagés avec moi" at bounding box center [414, 109] width 85 height 15
click at [314, 66] on input "text" at bounding box center [278, 73] width 168 height 26
type input "********"
click at [385, 82] on button at bounding box center [380, 73] width 37 height 26
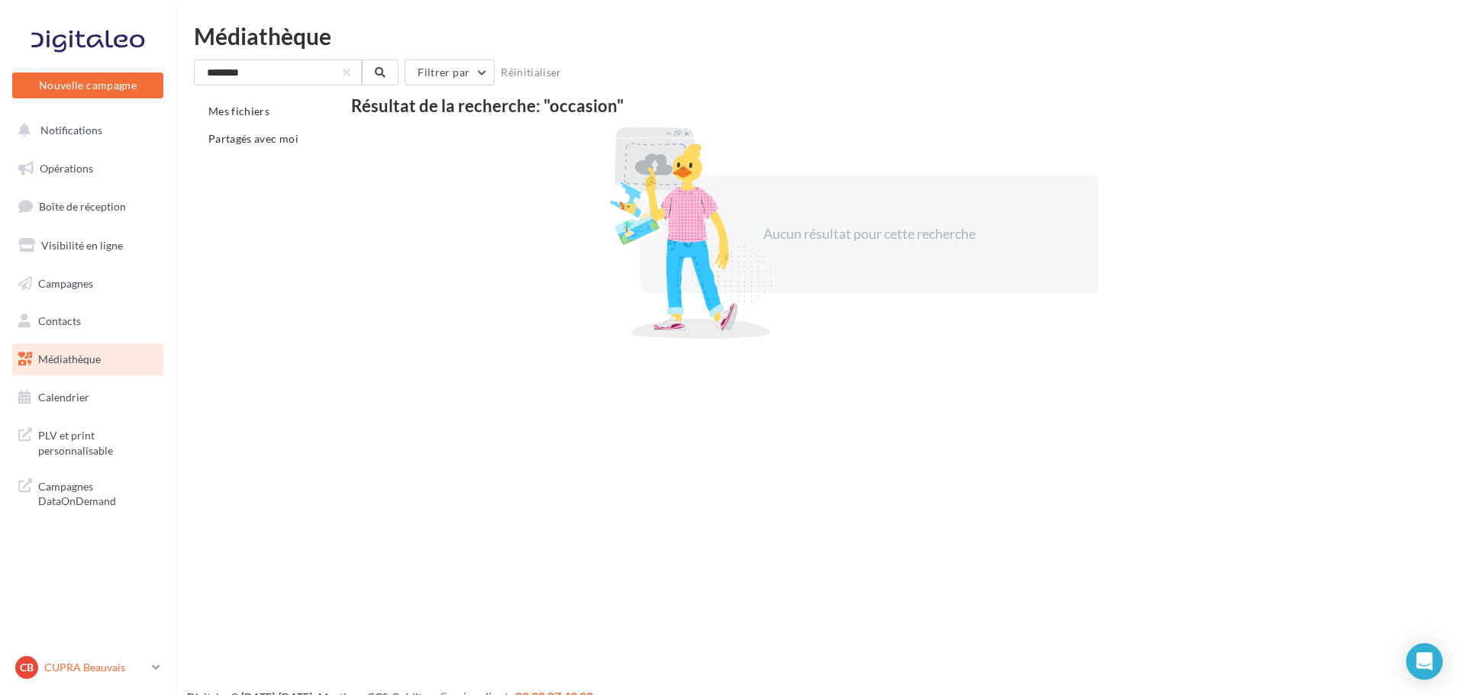
click at [125, 666] on p "CUPRA Beauvais" at bounding box center [95, 667] width 102 height 15
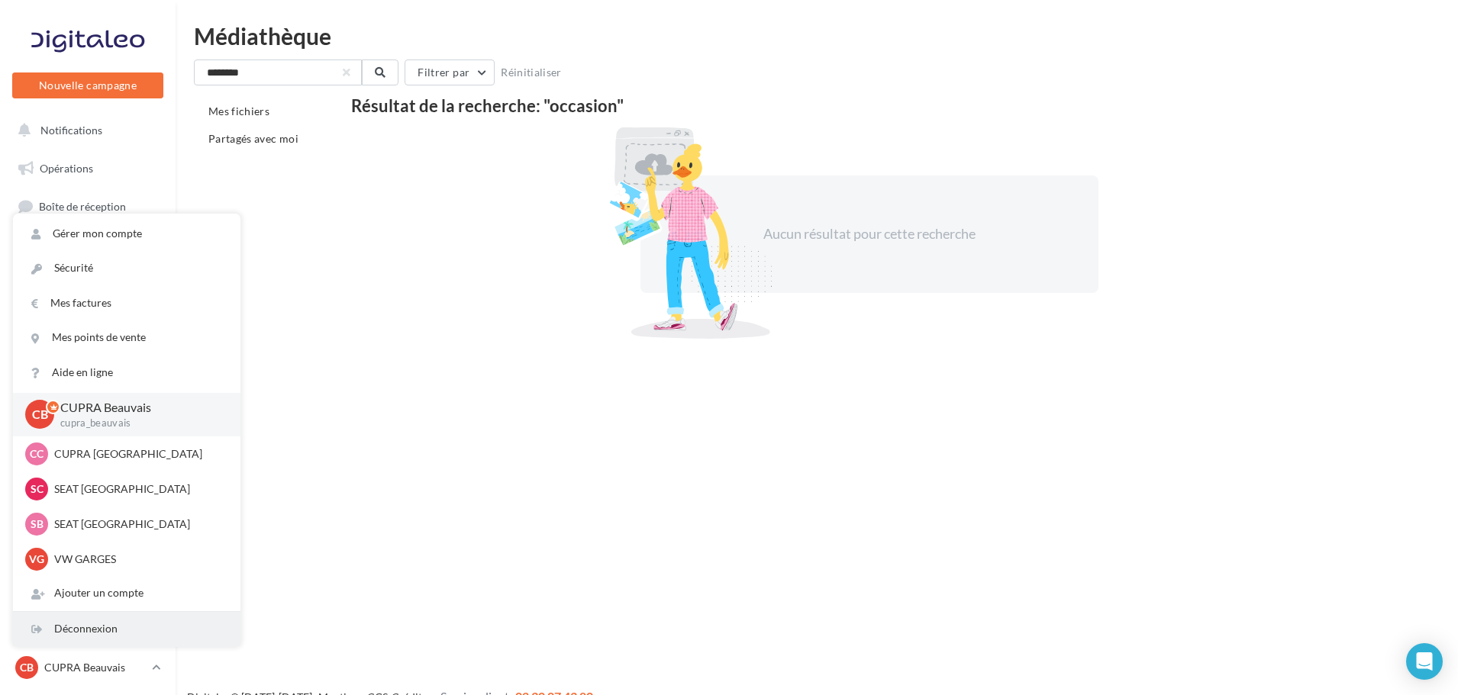
click at [121, 627] on div "Déconnexion" at bounding box center [126, 629] width 227 height 34
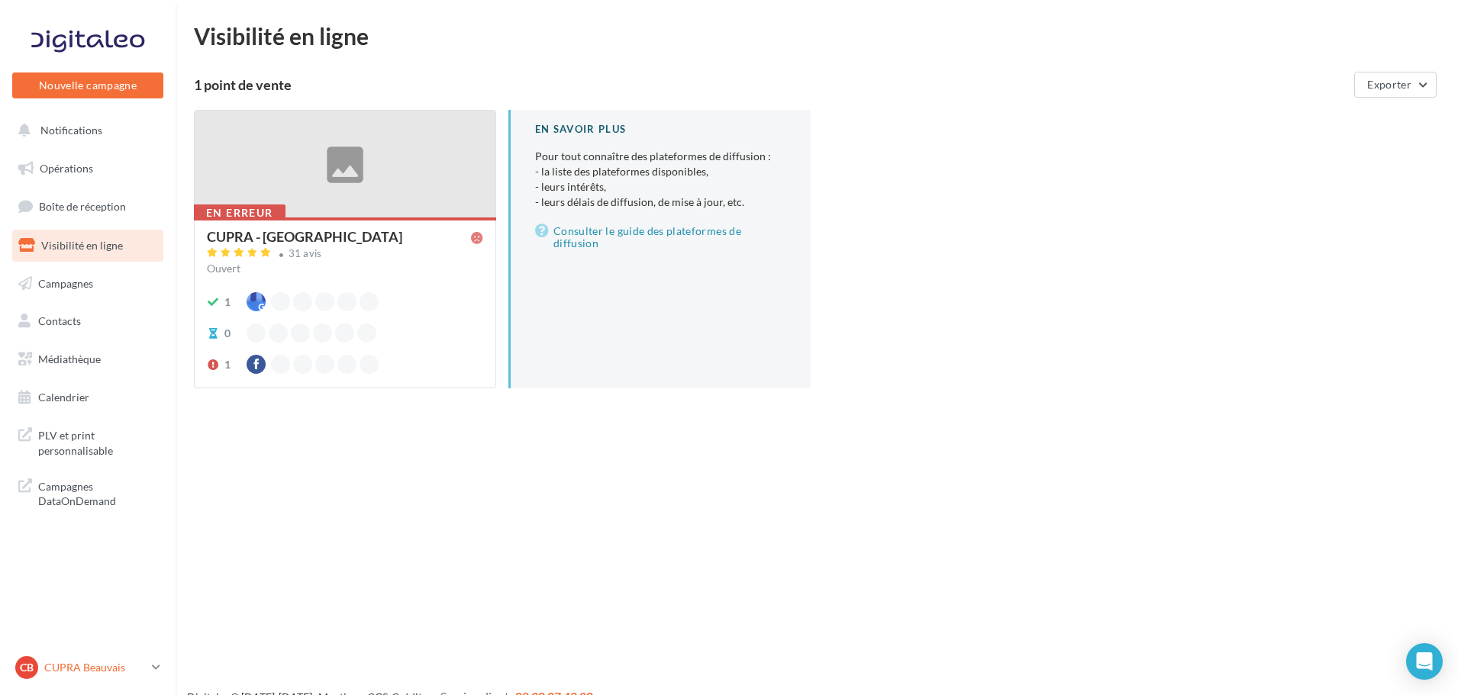
click at [86, 678] on div "CB CUPRA Beauvais cupra_beauvais" at bounding box center [80, 667] width 131 height 23
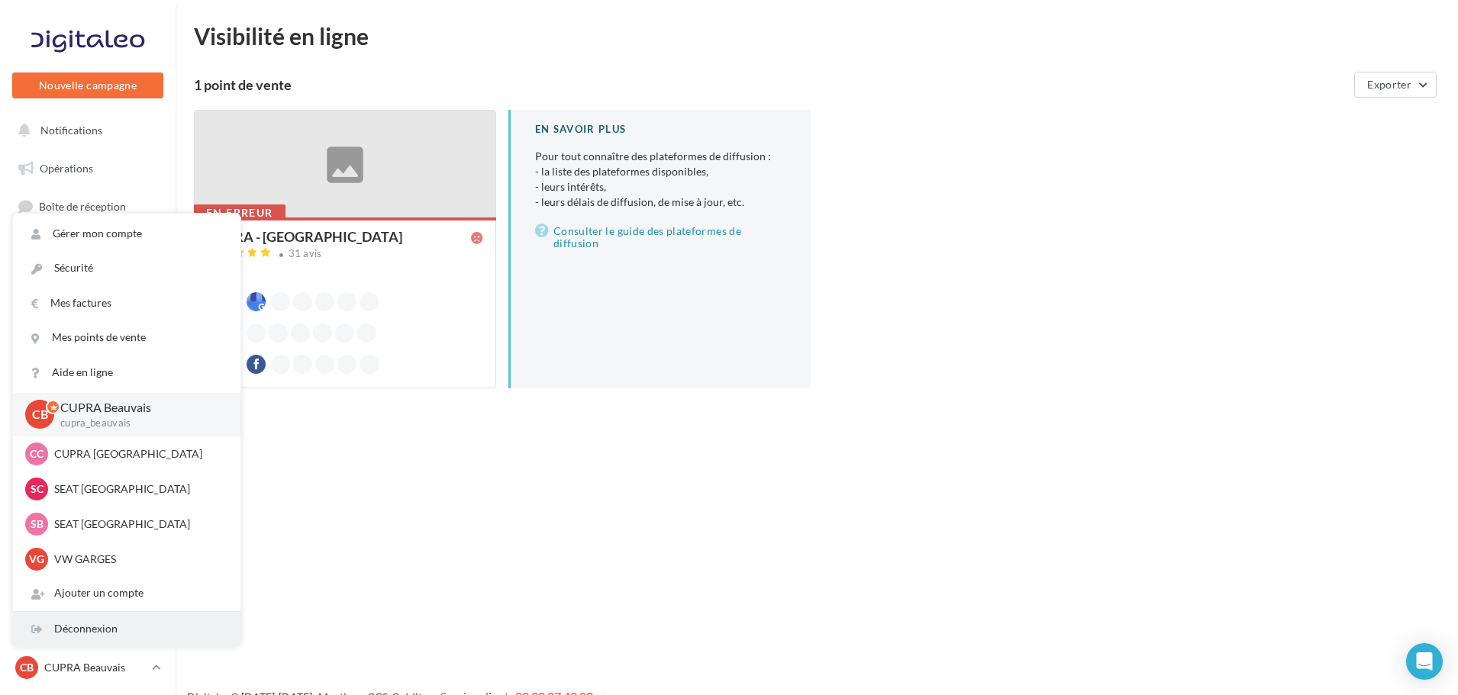
click at [92, 624] on div "Déconnexion" at bounding box center [126, 629] width 227 height 34
